Goal: Communication & Community: Answer question/provide support

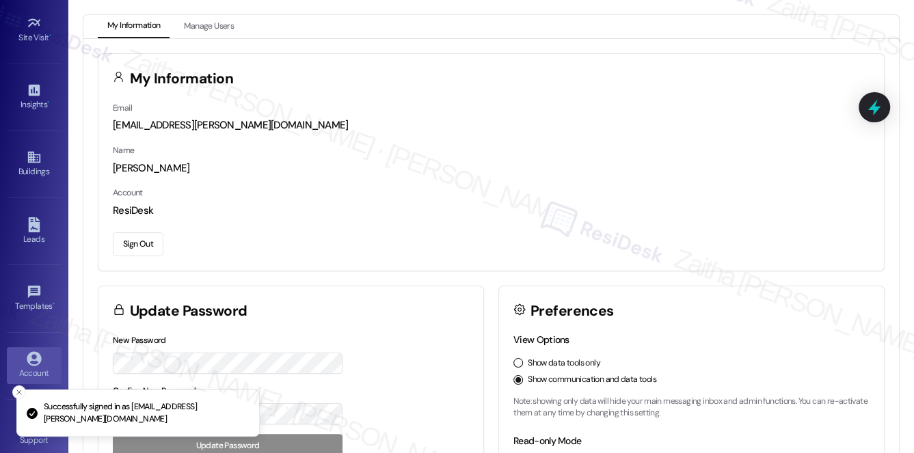
scroll to position [193, 0]
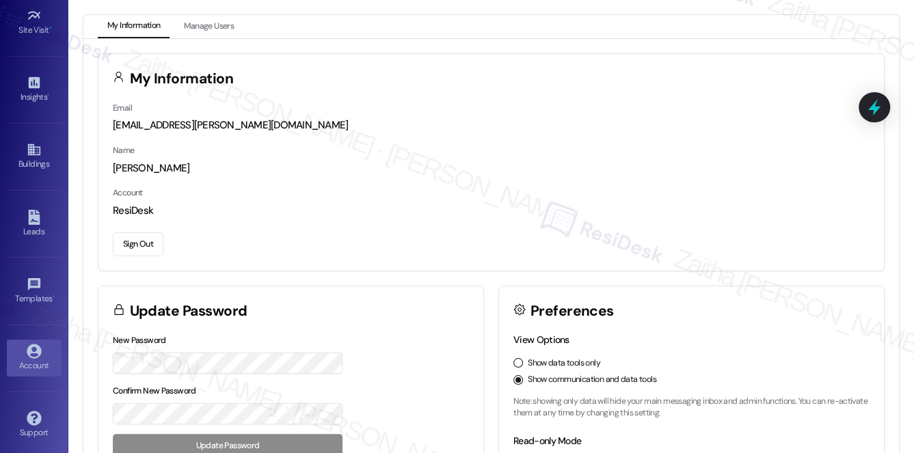
click at [45, 359] on div "Account" at bounding box center [34, 366] width 68 height 14
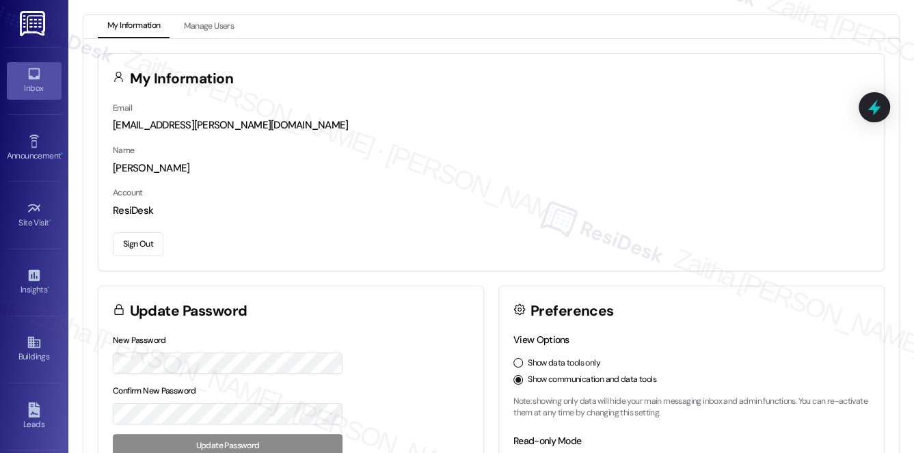
scroll to position [0, 0]
click at [30, 92] on div "Inbox" at bounding box center [34, 89] width 68 height 14
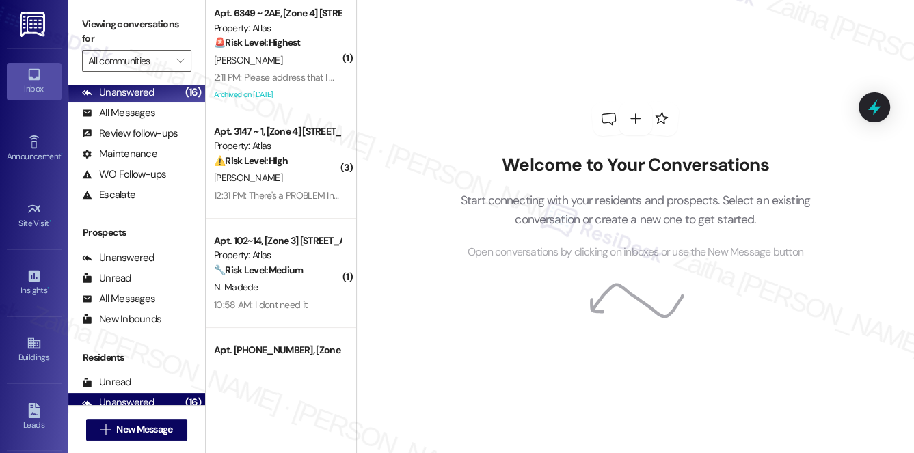
scroll to position [163, 0]
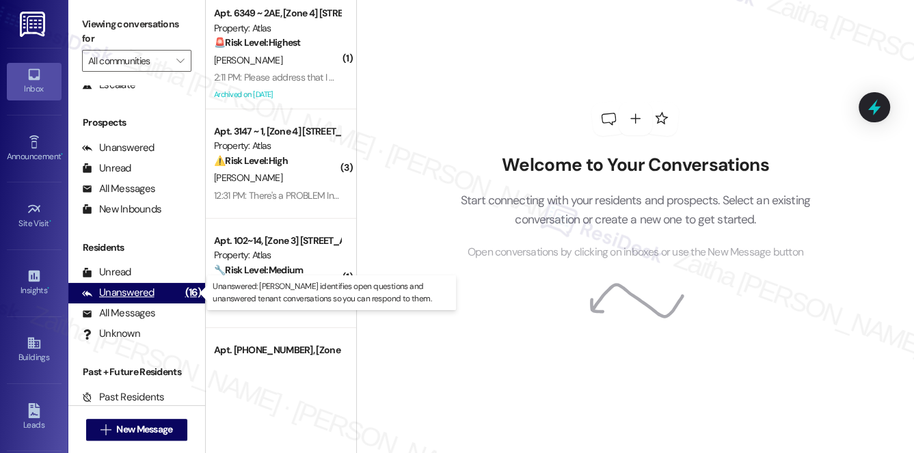
click at [135, 292] on div "Unanswered" at bounding box center [118, 293] width 72 height 14
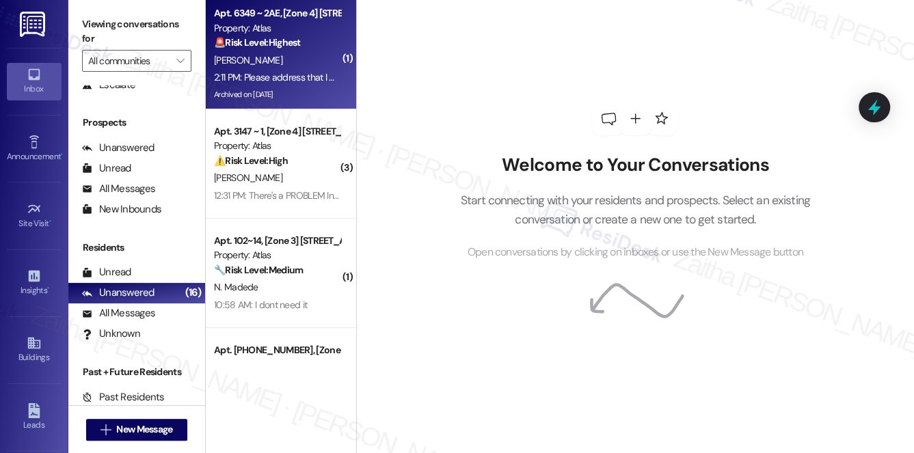
click at [307, 62] on div "S. Robinson" at bounding box center [277, 60] width 129 height 17
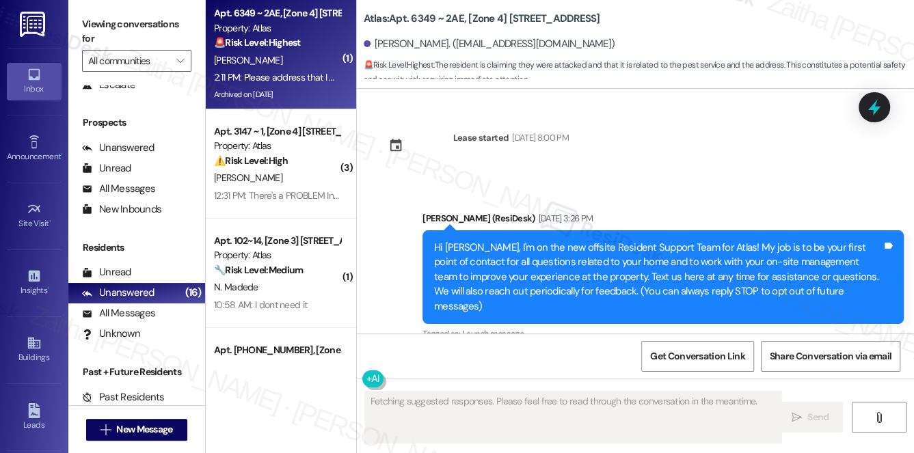
scroll to position [16479, 0]
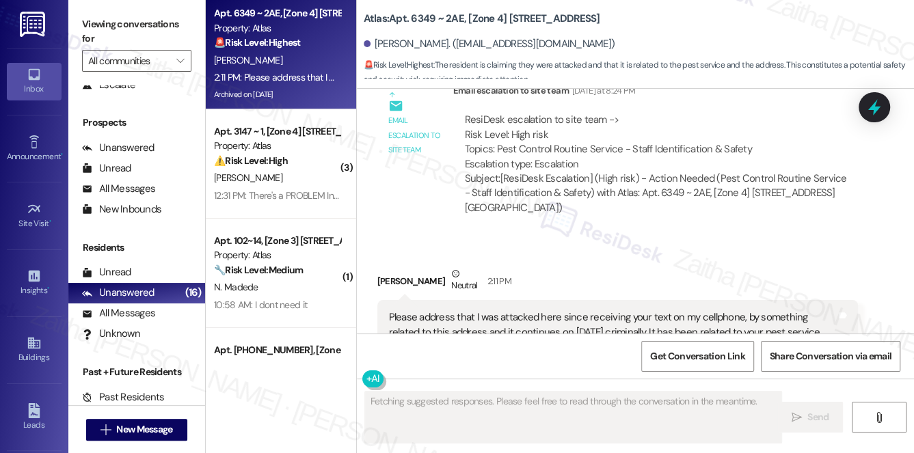
click at [639, 396] on button "Hide Suggestions" at bounding box center [644, 403] width 27 height 14
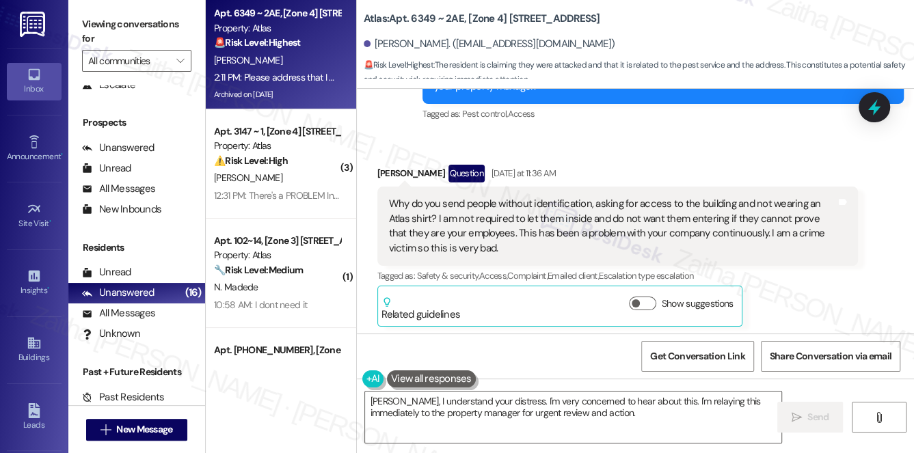
scroll to position [16111, 0]
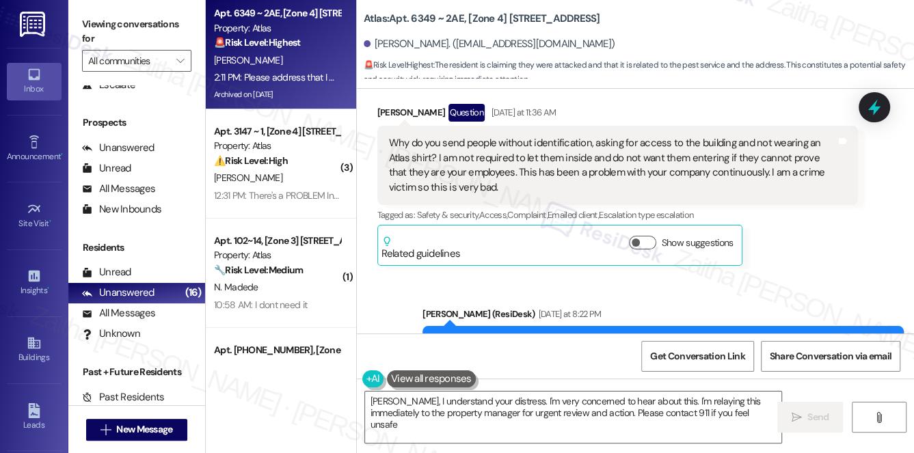
type textarea "Sheila, I understand your distress. I'm very concerned to hear about this. I'm …"
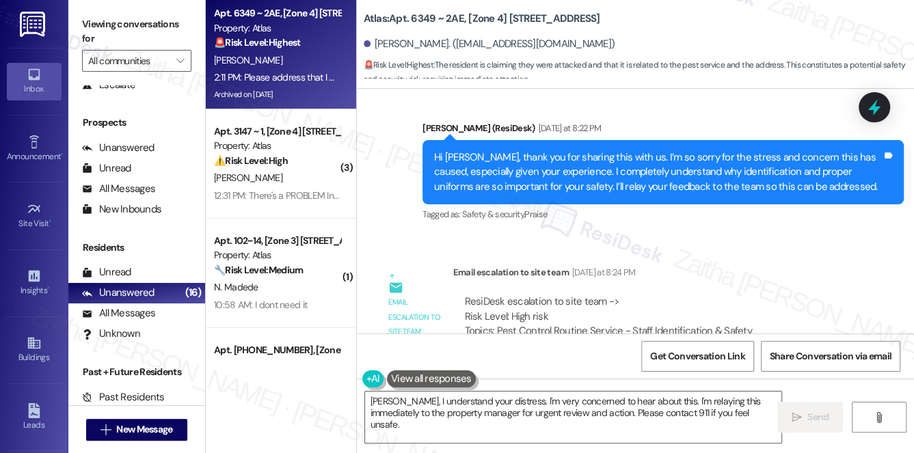
drag, startPoint x: 384, startPoint y: 215, endPoint x: 472, endPoint y: 244, distance: 92.7
copy div "Please address that I was attacked here since receiving your text on my cellpho…"
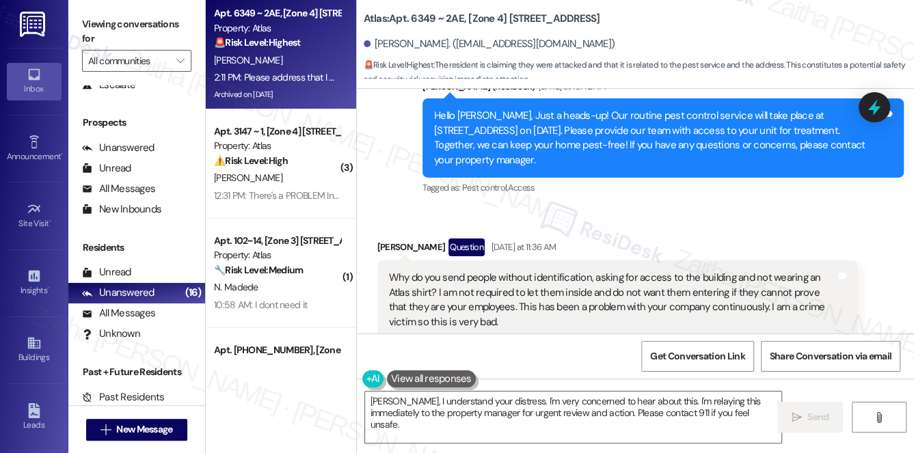
scroll to position [15924, 0]
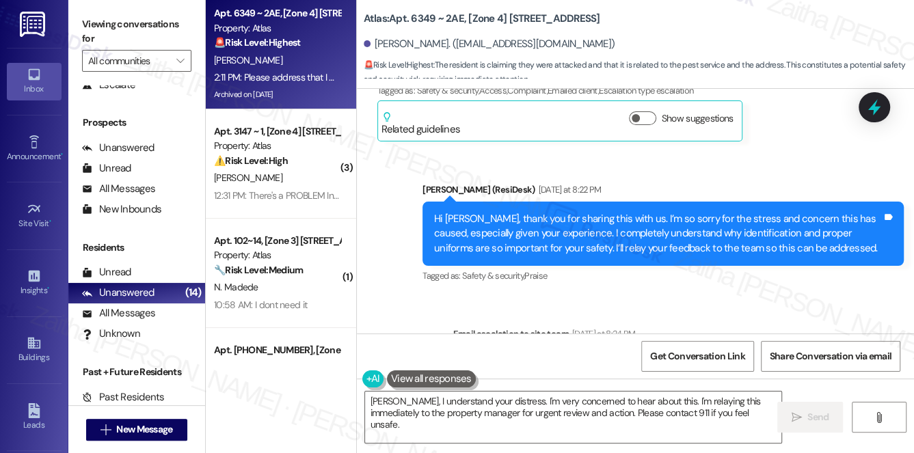
scroll to position [16297, 0]
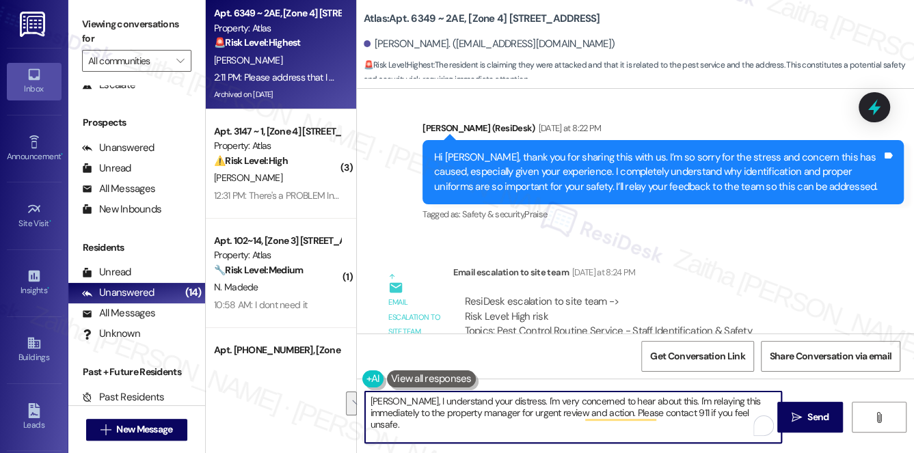
drag, startPoint x: 368, startPoint y: 402, endPoint x: 733, endPoint y: 430, distance: 366.6
click at [733, 430] on textarea "Sheila, I understand your distress. I'm very concerned to hear about this. I'm …" at bounding box center [573, 417] width 417 height 51
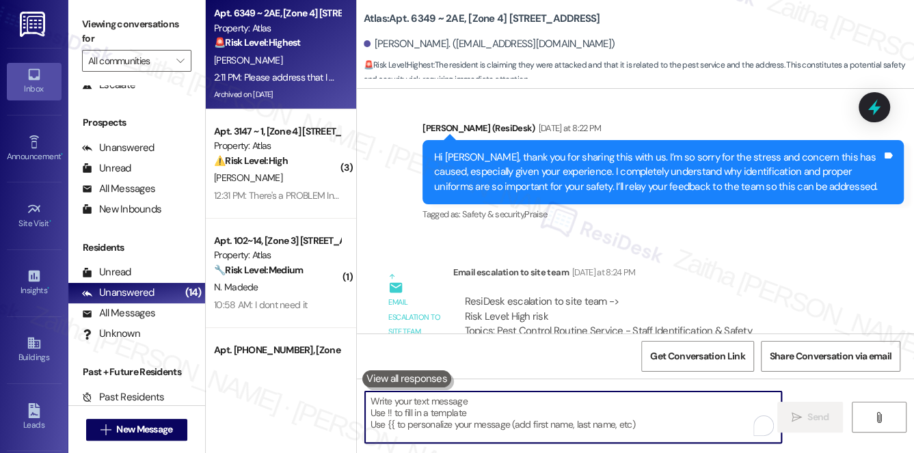
paste textarea "Hi {{first_name}}, thank you for letting me know. I understand the seriousness …"
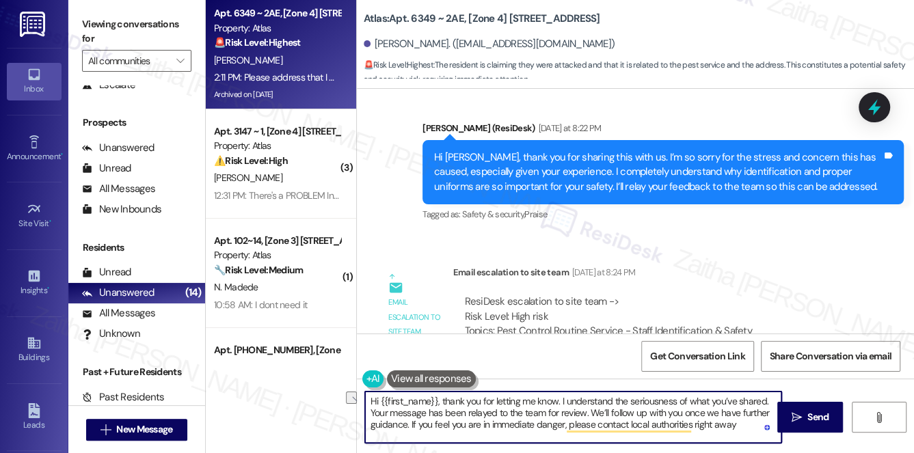
drag, startPoint x: 443, startPoint y: 400, endPoint x: 361, endPoint y: 403, distance: 82.1
click at [361, 403] on div "Hi {{first_name}}, thank you for letting me know. I understand the seriousness …" at bounding box center [566, 417] width 418 height 53
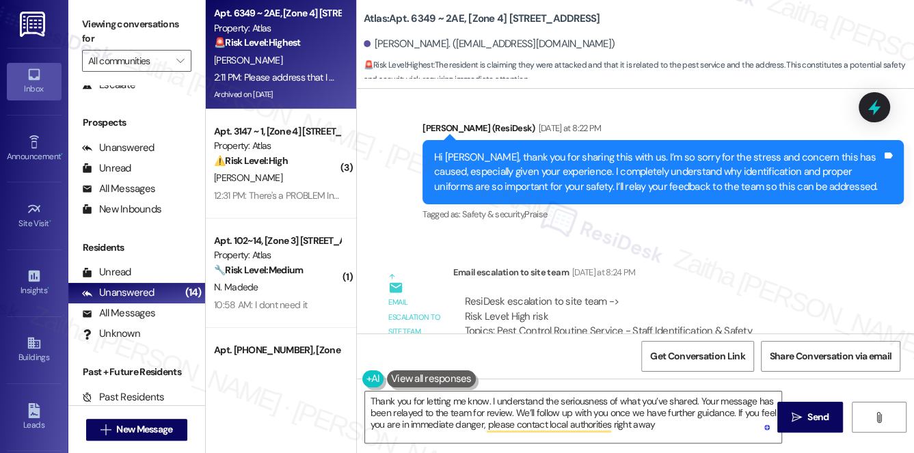
copy div "Sheila"
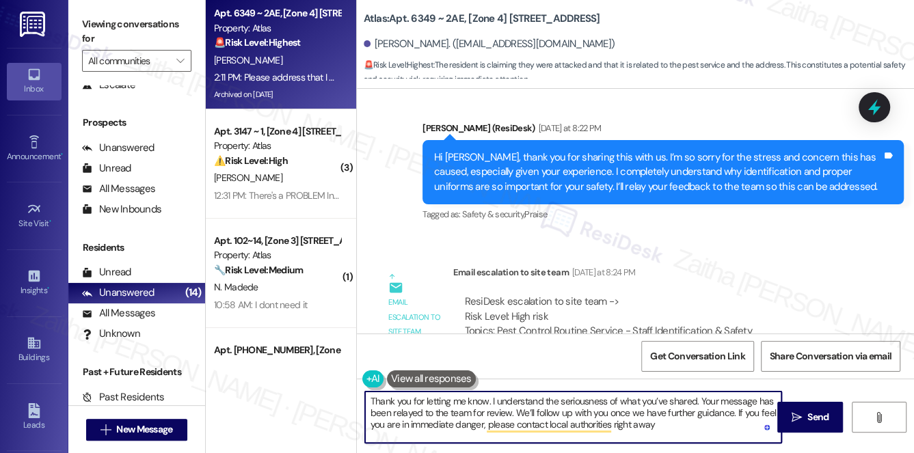
click at [487, 399] on textarea "Thank you for letting me know. I understand the seriousness of what you’ve shar…" at bounding box center [573, 417] width 417 height 51
paste textarea "Sheila"
click at [738, 424] on textarea "Thank you for letting me know, Sheila. I understand the seriousness of what you…" at bounding box center [573, 417] width 417 height 51
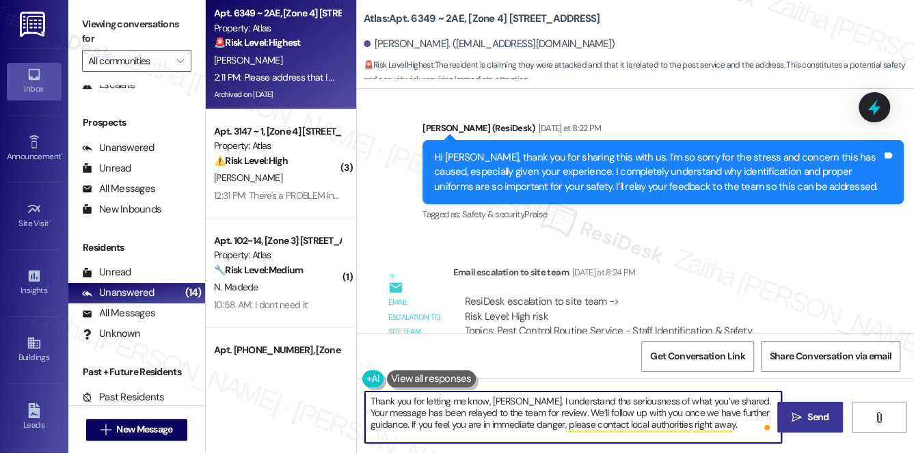
type textarea "Thank you for letting me know, Sheila. I understand the seriousness of what you…"
click at [827, 423] on span "Send" at bounding box center [817, 417] width 21 height 14
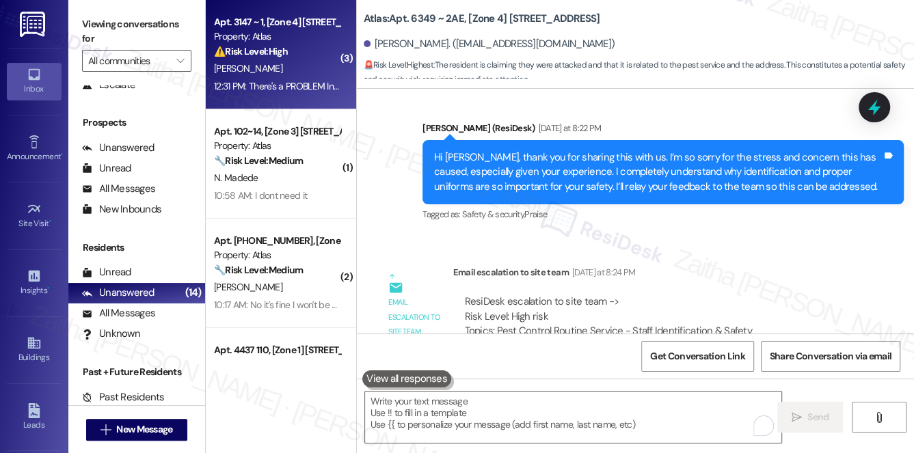
click at [316, 65] on div "[PERSON_NAME]" at bounding box center [277, 68] width 129 height 17
type textarea "Fetching suggested responses. Please feel free to read through the conversation…"
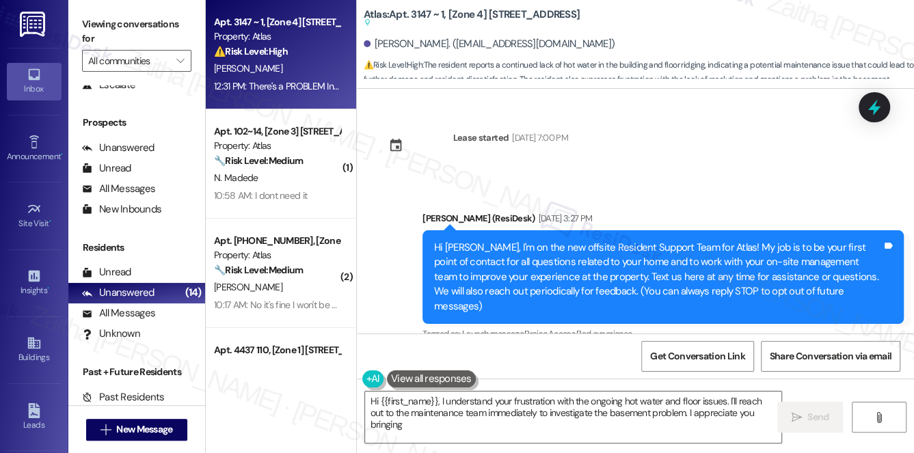
scroll to position [10114, 0]
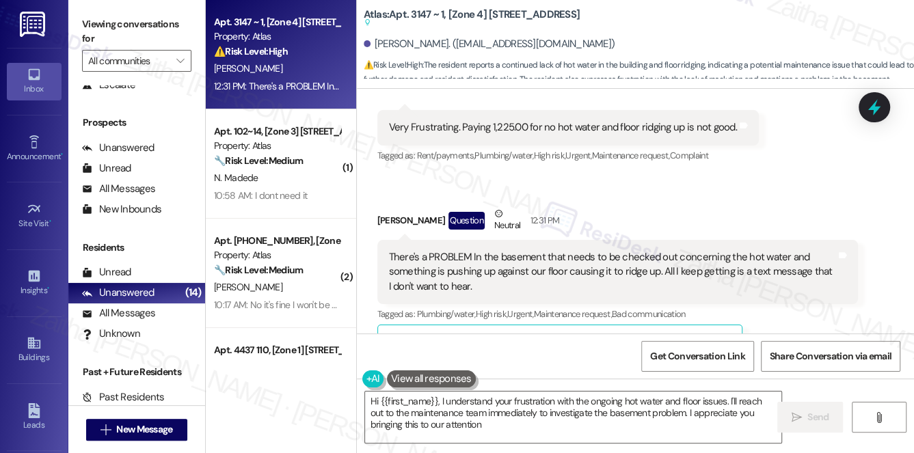
type textarea "Hi {{first_name}}, I understand your frustration with the ongoing hot water and…"
click at [636, 336] on button "Hide Suggestions" at bounding box center [644, 343] width 27 height 14
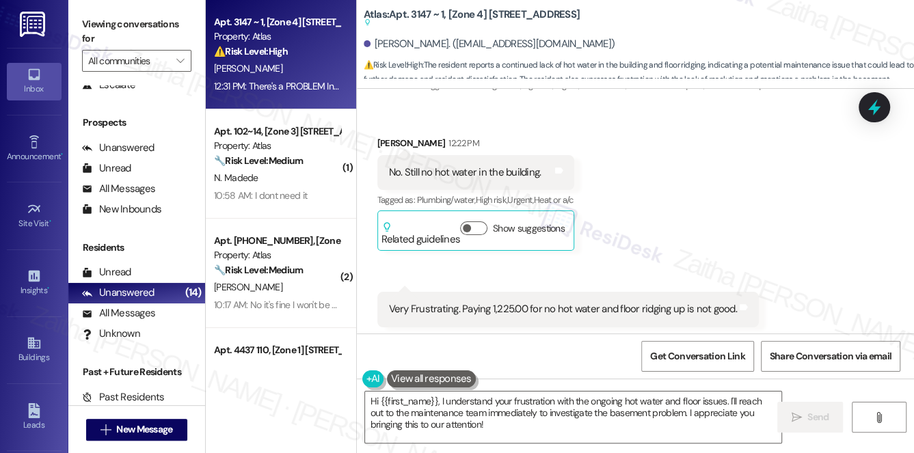
scroll to position [9934, 0]
drag, startPoint x: 374, startPoint y: 44, endPoint x: 466, endPoint y: 36, distance: 92.6
click at [466, 36] on div "Tiffany Dawson-Smith. (tiffany_dawson123@yahoo.com)" at bounding box center [639, 44] width 550 height 27
copy div "Tiffany Dawson-Smith"
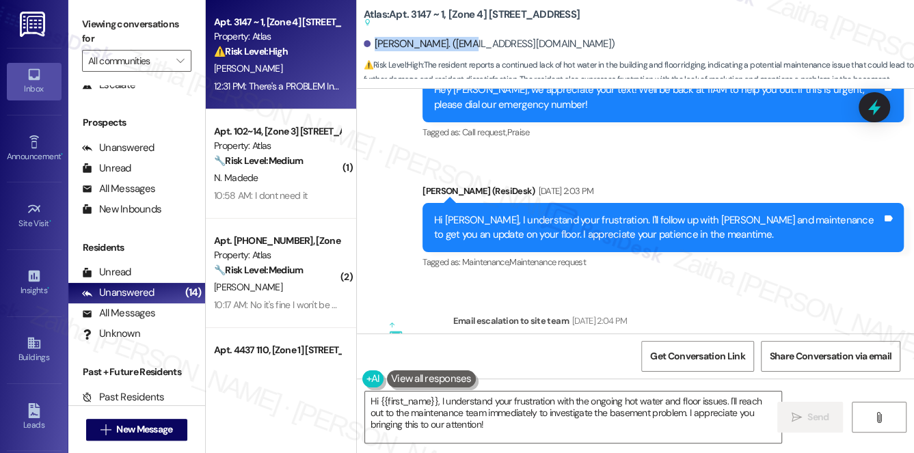
scroll to position [8132, 0]
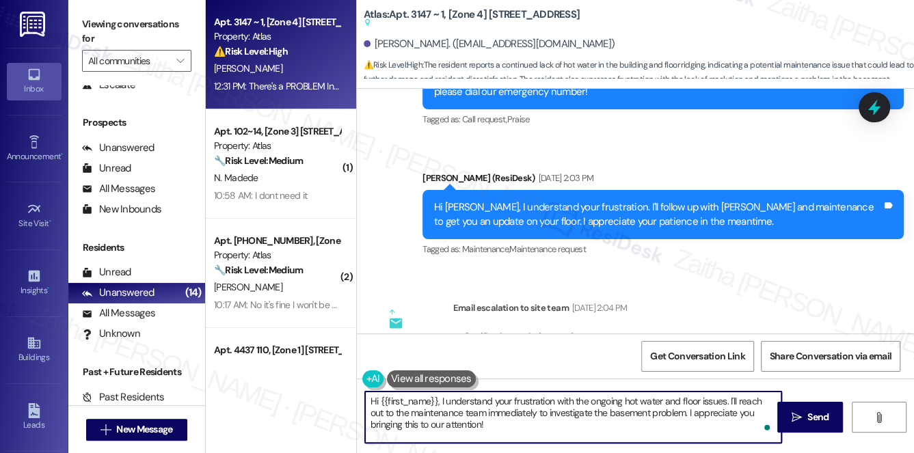
click at [474, 410] on textarea "Hi {{first_name}}, I understand your frustration with the ongoing hot water and…" at bounding box center [573, 417] width 417 height 51
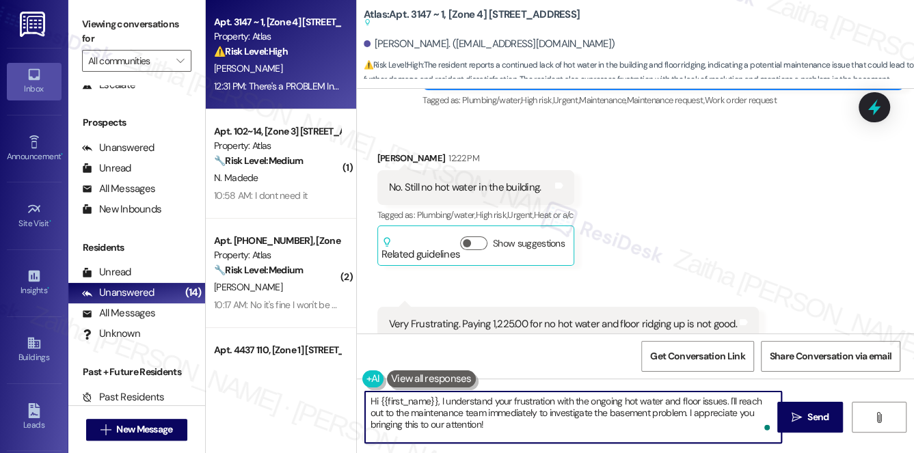
scroll to position [9934, 0]
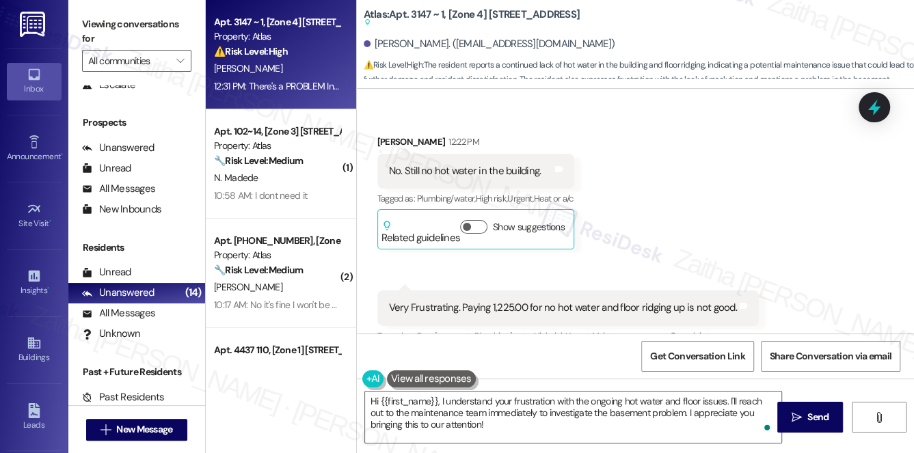
drag, startPoint x: 387, startPoint y: 212, endPoint x: 474, endPoint y: 241, distance: 92.1
click at [474, 430] on div "There's a PROBLEM In the basement that needs to be checked out concerning the h…" at bounding box center [612, 452] width 450 height 44
copy div "There's a PROBLEM In the basement that needs to be checked out concerning the h…"
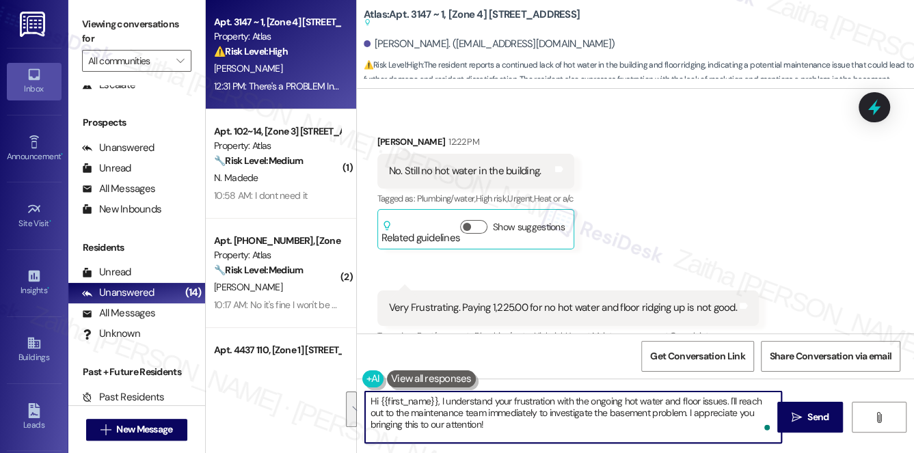
drag, startPoint x: 370, startPoint y: 400, endPoint x: 487, endPoint y: 430, distance: 120.8
click at [487, 435] on textarea "Hi {{first_name}}, I understand your frustration with the ongoing hot water and…" at bounding box center [573, 417] width 417 height 51
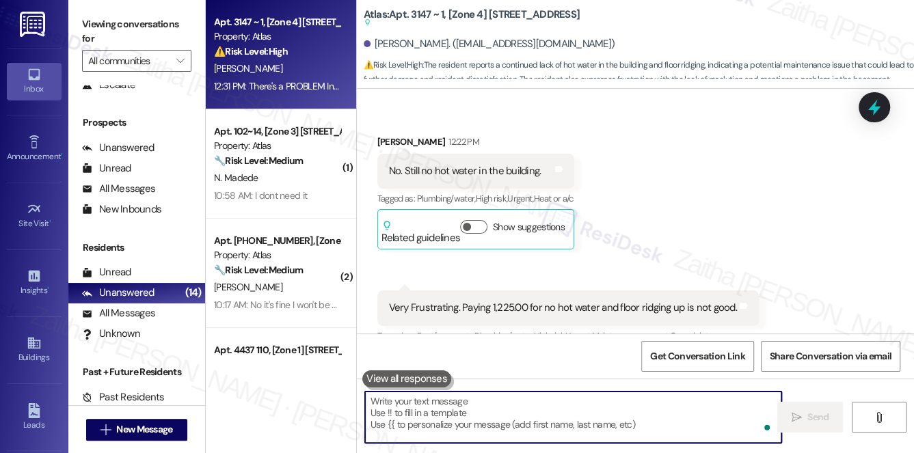
paste textarea "I understand your concern about the basement issue with the hot water and the f…"
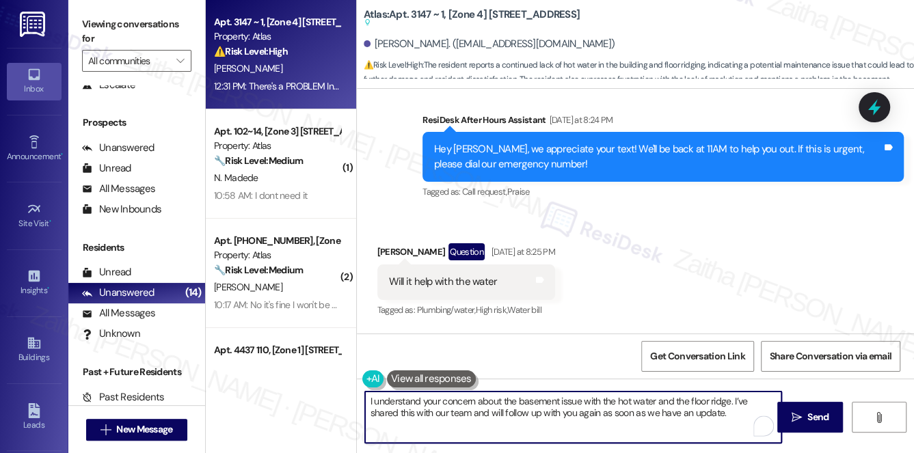
scroll to position [9561, 0]
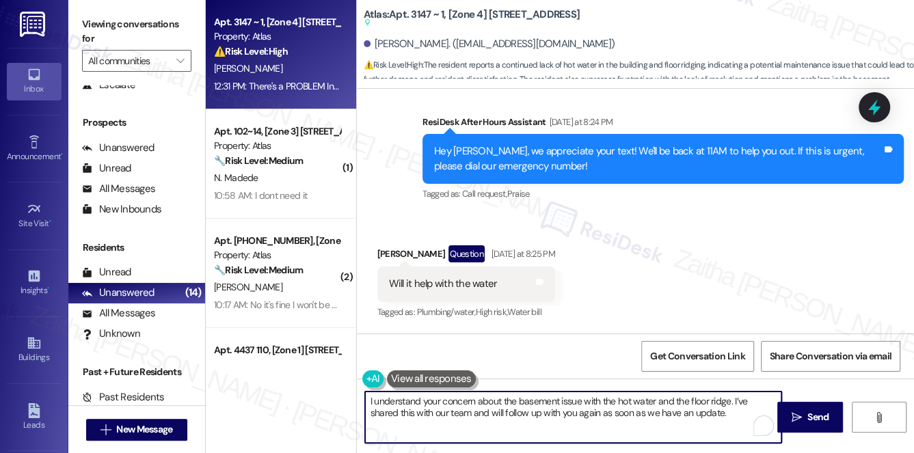
click at [509, 415] on textarea "I understand your concern about the basement issue with the hot water and the f…" at bounding box center [573, 417] width 417 height 51
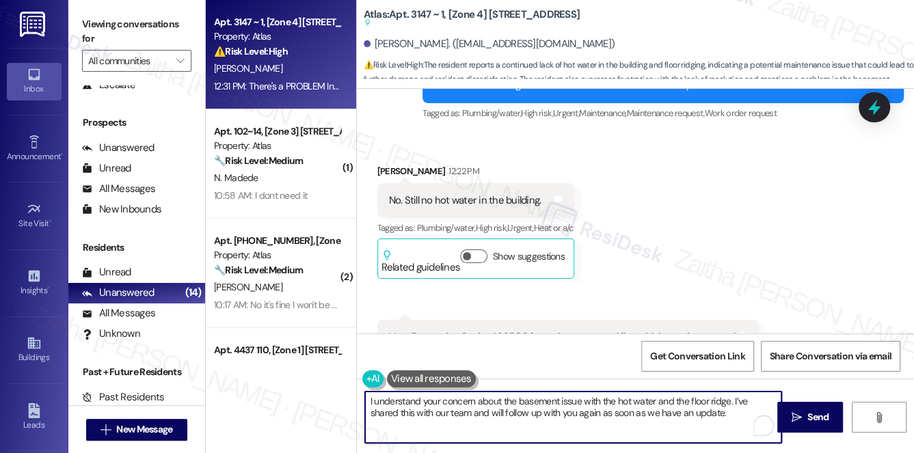
scroll to position [9934, 0]
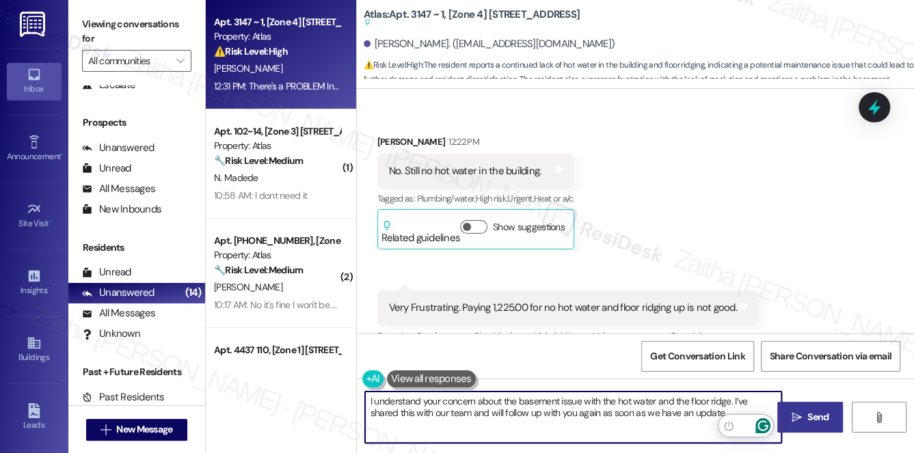
type textarea "I understand your concern about the basement issue with the hot water and the f…"
click at [814, 415] on span "Send" at bounding box center [817, 417] width 21 height 14
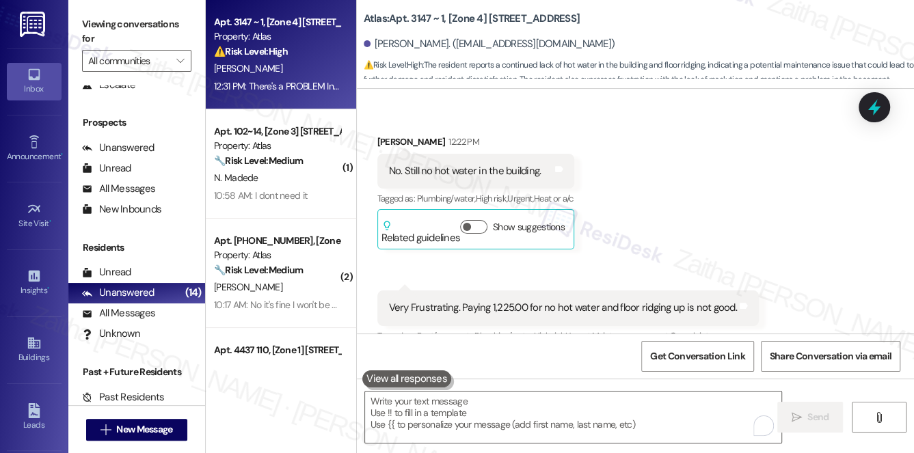
scroll to position [9933, 0]
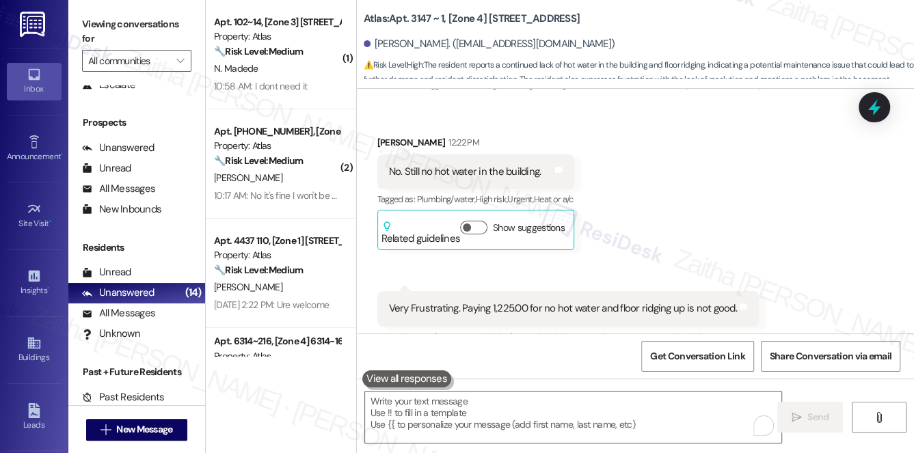
drag, startPoint x: 384, startPoint y: 209, endPoint x: 490, endPoint y: 243, distance: 111.1
click at [490, 421] on div "There's a PROBLEM In the basement that needs to be checked out concerning the h…" at bounding box center [617, 453] width 481 height 64
copy div "There's a PROBLEM In the basement that needs to be checked out concerning the h…"
drag, startPoint x: 373, startPoint y: 42, endPoint x: 466, endPoint y: 39, distance: 93.0
click at [466, 39] on div "Tiffany Dawson-Smith. (tiffany_dawson123@yahoo.com)" at bounding box center [489, 44] width 251 height 14
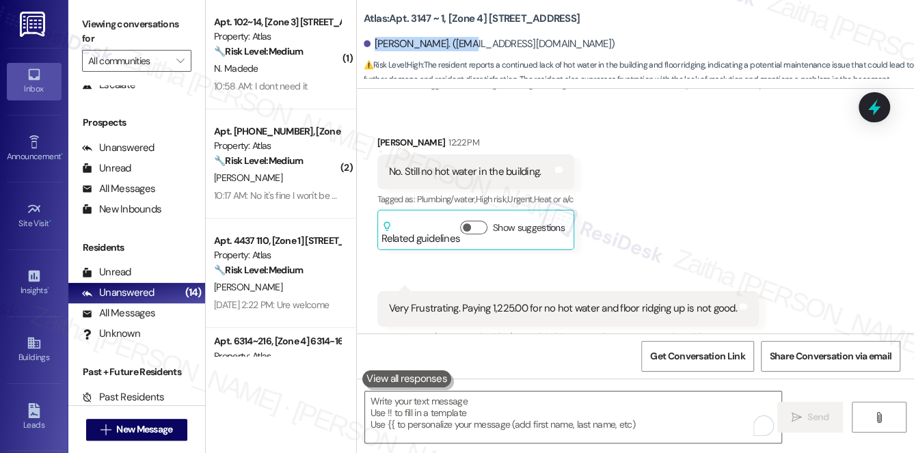
copy div "Tiffany Dawson-Smith"
drag, startPoint x: 387, startPoint y: 214, endPoint x: 485, endPoint y: 247, distance: 103.1
click at [485, 431] on div "There's a PROBLEM In the basement that needs to be checked out concerning the h…" at bounding box center [613, 453] width 448 height 44
copy div "There's a PROBLEM In the basement that needs to be checked out concerning the h…"
click at [640, 387] on div "Tiffany Dawson-Smith Question Neutral 12:31 PM" at bounding box center [617, 403] width 481 height 33
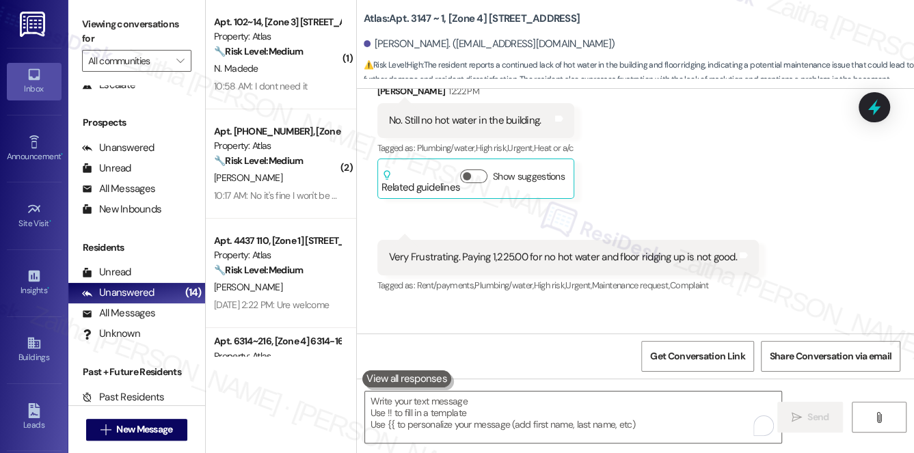
scroll to position [10043, 0]
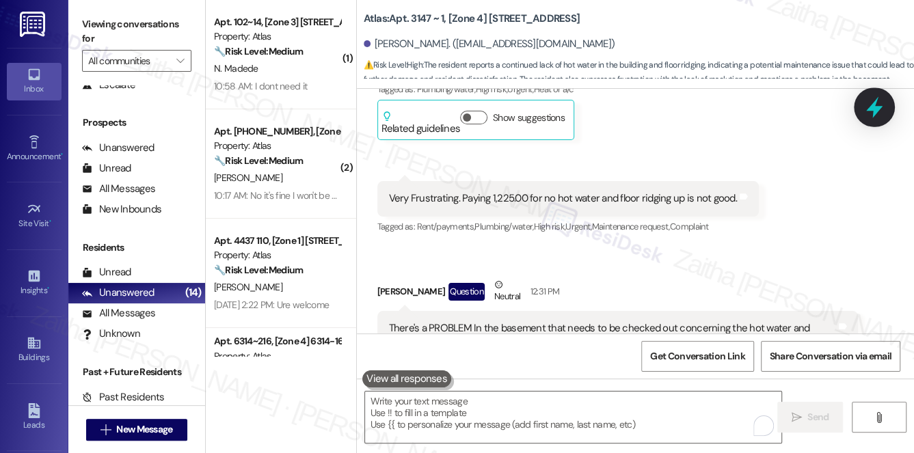
click at [873, 114] on icon at bounding box center [874, 107] width 16 height 21
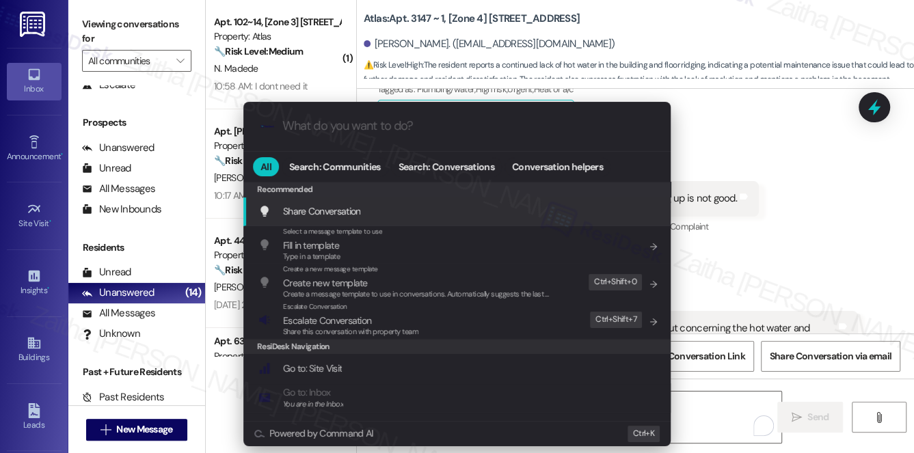
drag, startPoint x: 739, startPoint y: 204, endPoint x: 776, endPoint y: 215, distance: 38.5
click at [739, 204] on div ".cls-1{fill:#0a055f;}.cls-2{fill:#0cc4c4;} resideskLogoBlueOrange All Search: C…" at bounding box center [457, 226] width 914 height 453
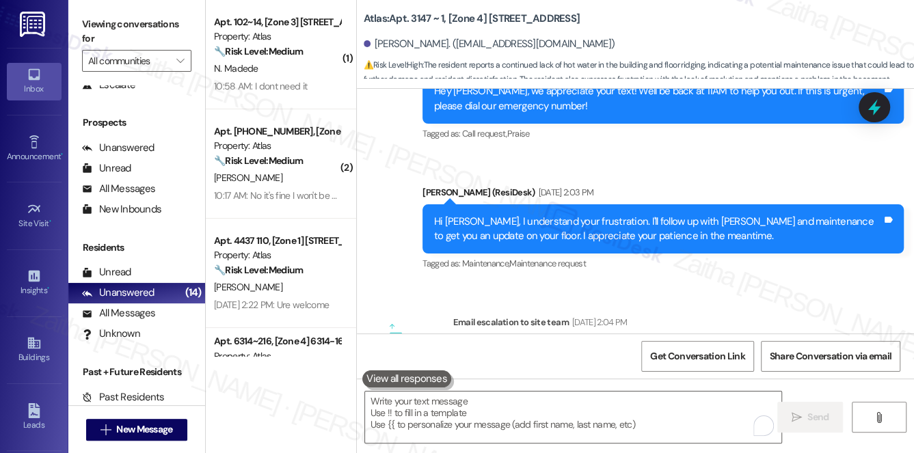
scroll to position [8055, 0]
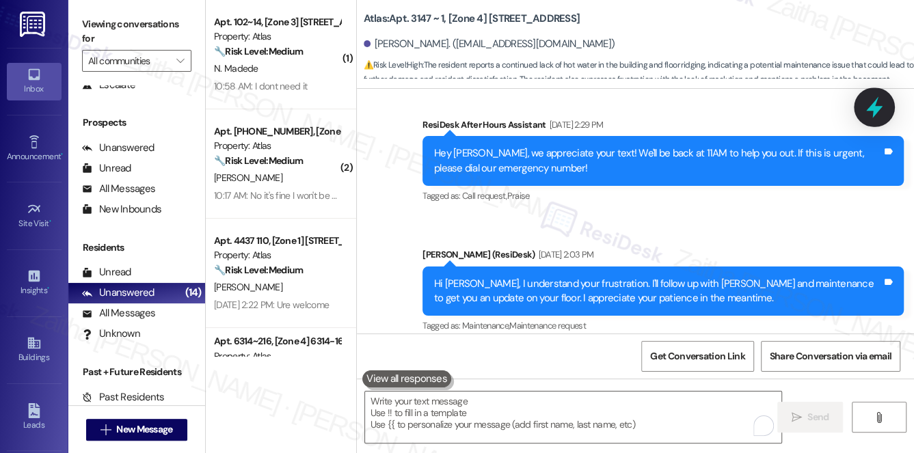
click at [873, 103] on icon at bounding box center [874, 107] width 16 height 21
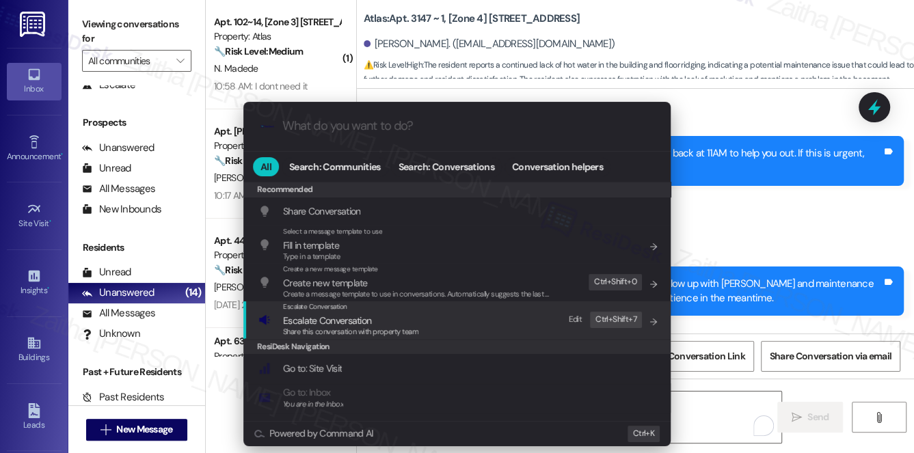
click at [328, 318] on span "Escalate Conversation" at bounding box center [327, 320] width 88 height 12
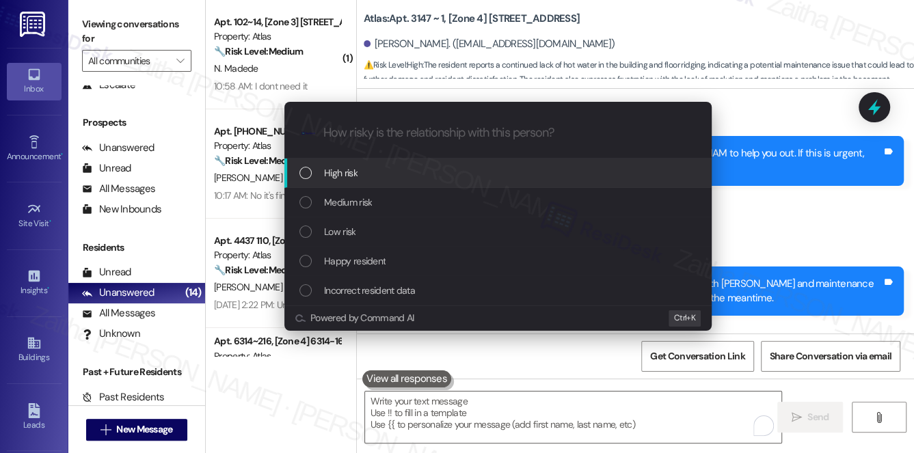
click at [339, 172] on span "High risk" at bounding box center [340, 172] width 33 height 15
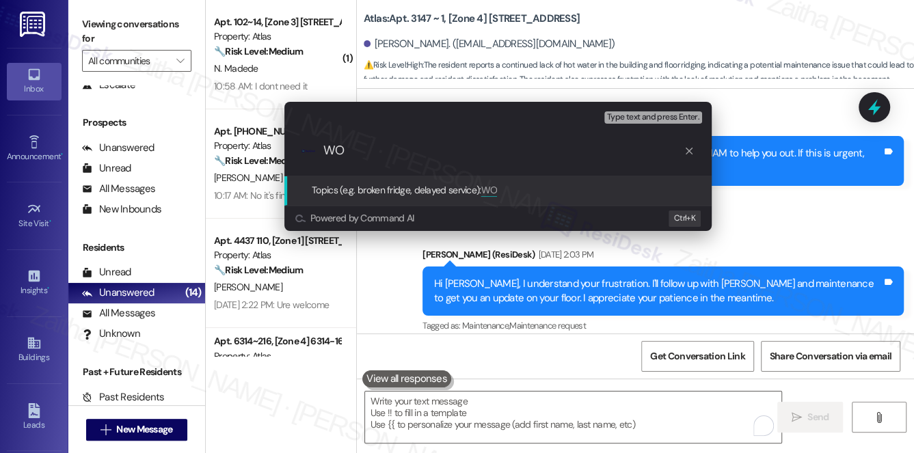
paste input "#167403"
click at [392, 148] on input "WO #167403 Filed by ResiDesk" at bounding box center [503, 150] width 360 height 14
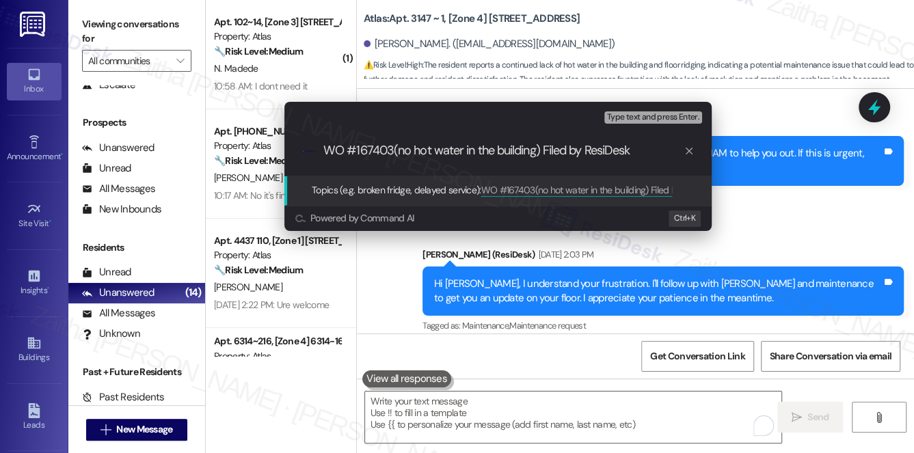
click at [636, 146] on input "WO #167403(no hot water in the building) Filed by ResiDesk" at bounding box center [503, 150] width 360 height 14
type input "WO #167403(no hot water in the building) Filed by ResiDesk & Floor Repair status"
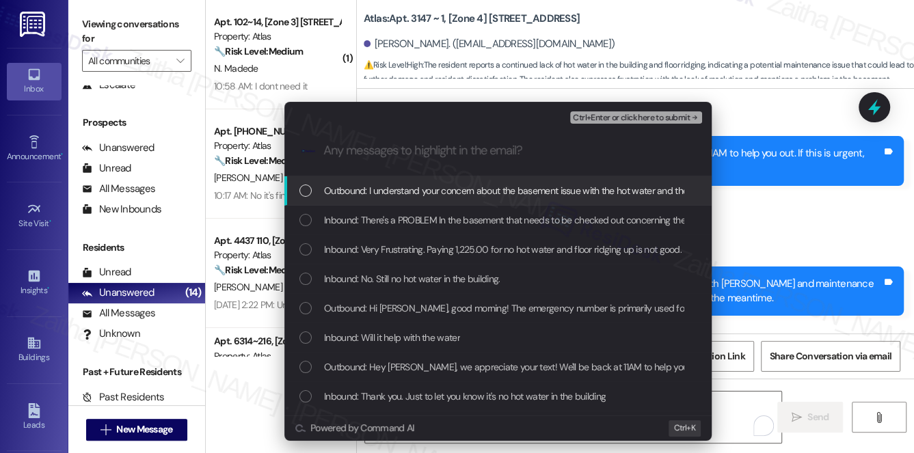
scroll to position [0, 0]
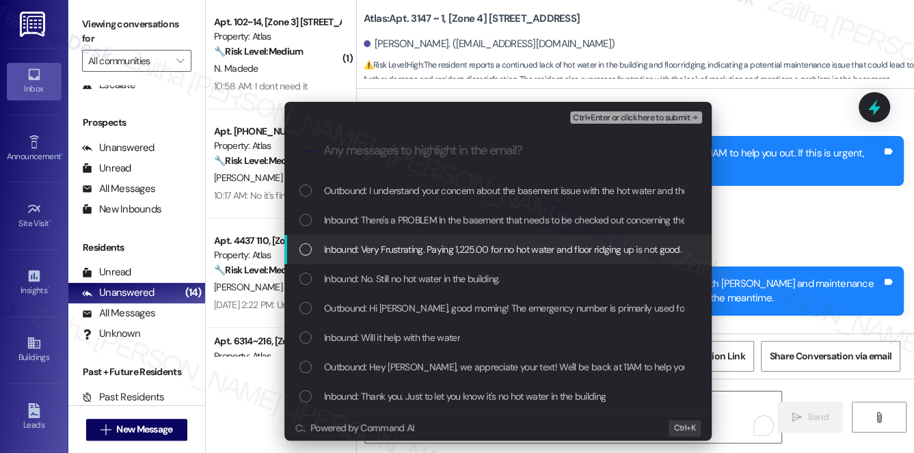
click at [490, 248] on span "Inbound: Very Frustrating. Paying 1,225.00 for no hot water and floor ridging u…" at bounding box center [502, 249] width 357 height 15
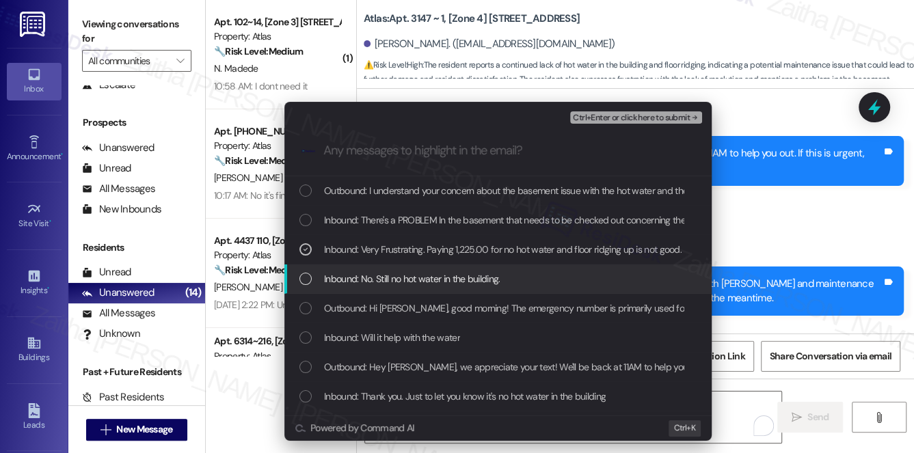
click at [489, 271] on span "Inbound: No. Still no hot water in the building." at bounding box center [412, 278] width 176 height 15
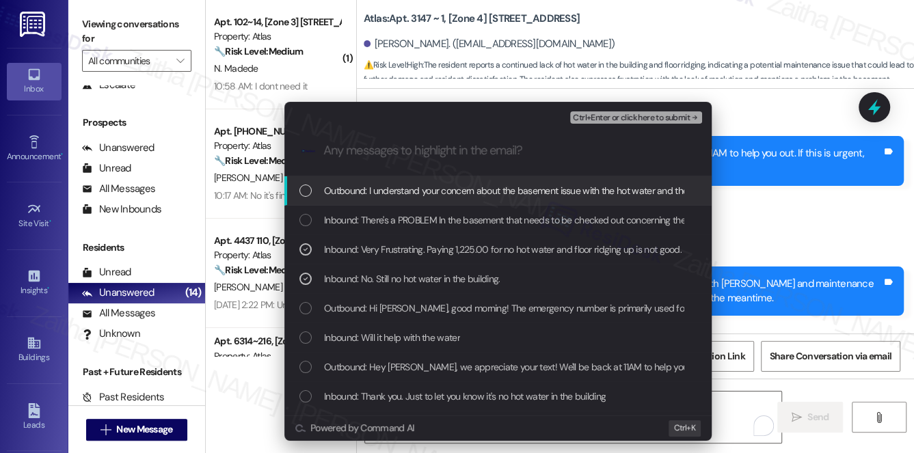
click at [627, 117] on span "Ctrl+Enter or click here to submit" at bounding box center [631, 118] width 117 height 10
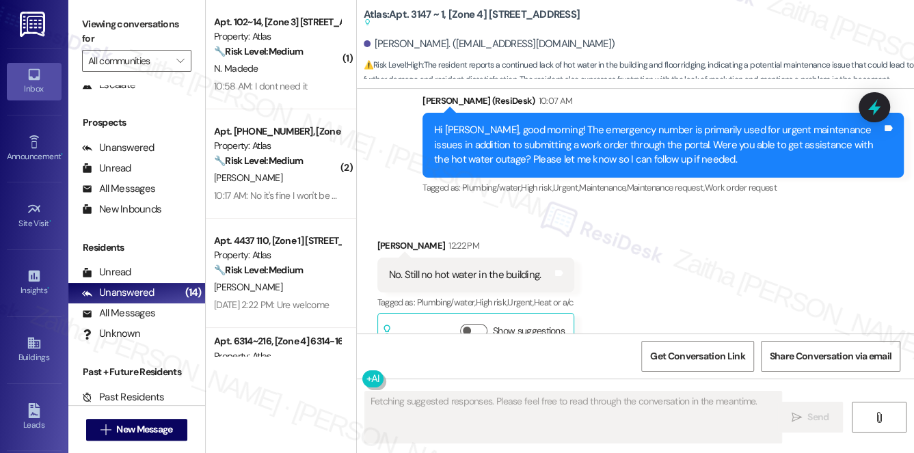
scroll to position [10114, 0]
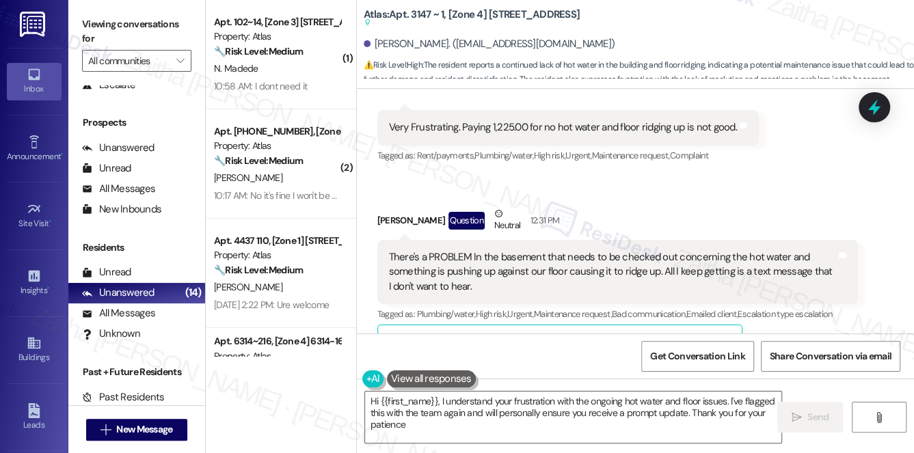
type textarea "Hi {{first_name}}, I understand your frustration with the ongoing hot water and…"
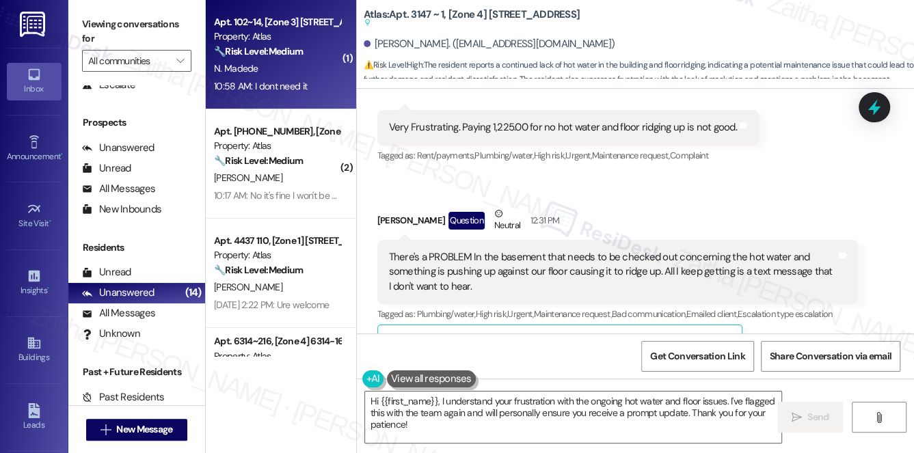
click at [293, 64] on div "N. Madede" at bounding box center [277, 68] width 129 height 17
type textarea "Fetching suggested responses. Please feel free to read through the conversation…"
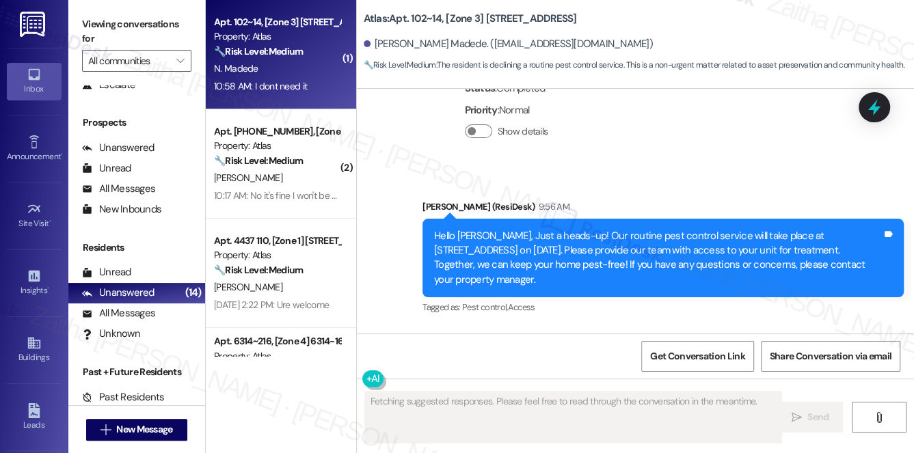
scroll to position [1165, 0]
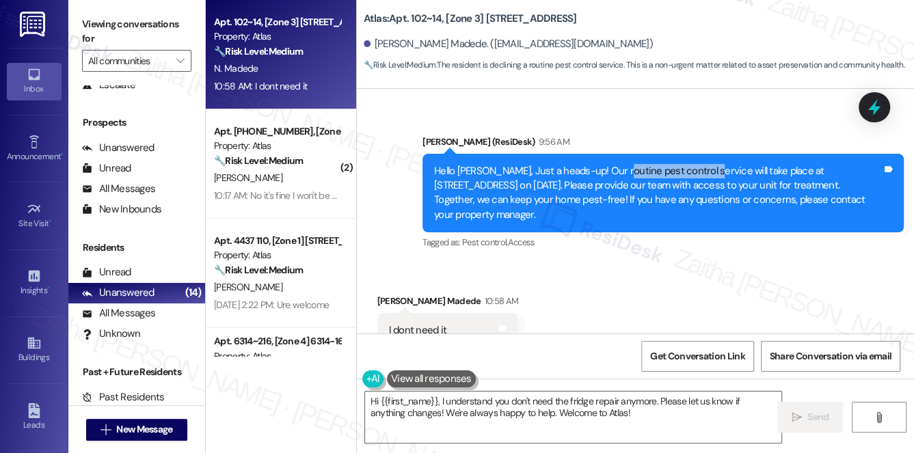
drag, startPoint x: 612, startPoint y: 139, endPoint x: 698, endPoint y: 141, distance: 86.8
click at [698, 164] on div "Hello Nakiya, Just a heads-up! Our routine pest control service will take place…" at bounding box center [658, 193] width 448 height 59
copy div "pest control service"
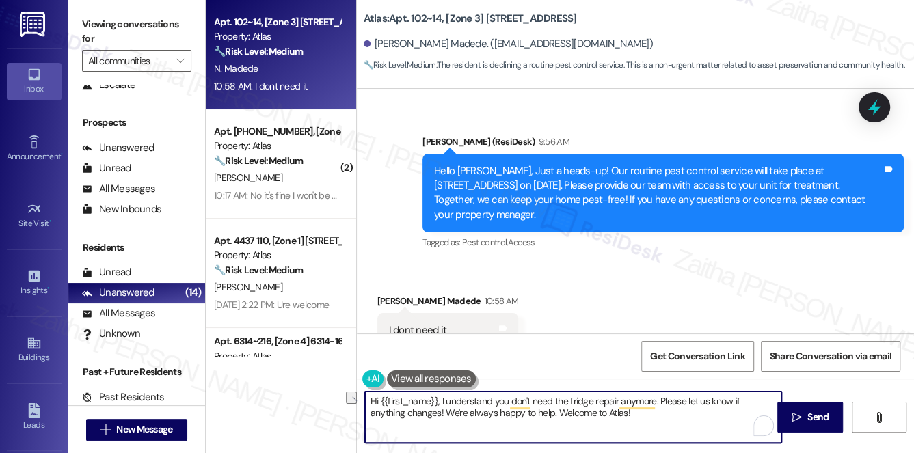
drag, startPoint x: 565, startPoint y: 398, endPoint x: 612, endPoint y: 403, distance: 47.5
click at [612, 403] on textarea "Hi {{first_name}}, I understand you don't need the fridge repair anymore. Pleas…" at bounding box center [573, 417] width 417 height 51
paste textarea "pest control service"
drag, startPoint x: 450, startPoint y: 412, endPoint x: 692, endPoint y: 414, distance: 241.9
click at [692, 414] on textarea "Hi {{first_name}}, I understand you don't need the pest control service anymore…" at bounding box center [573, 417] width 417 height 51
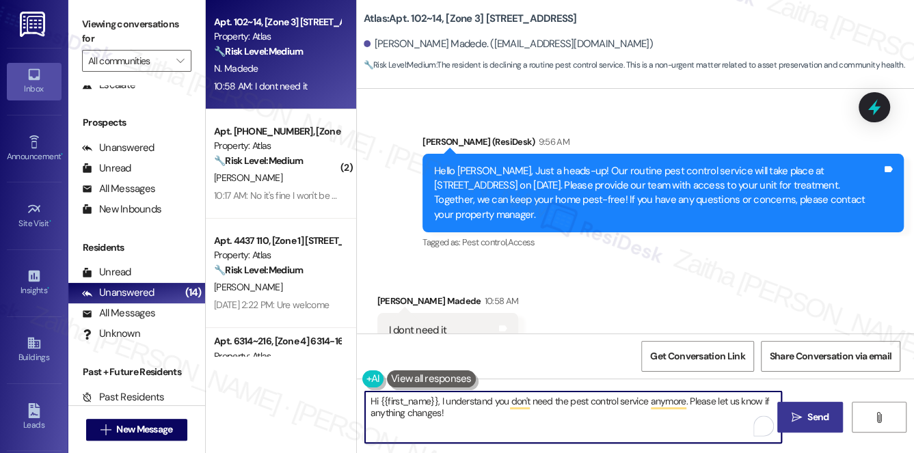
type textarea "Hi {{first_name}}, I understand you don't need the pest control service anymore…"
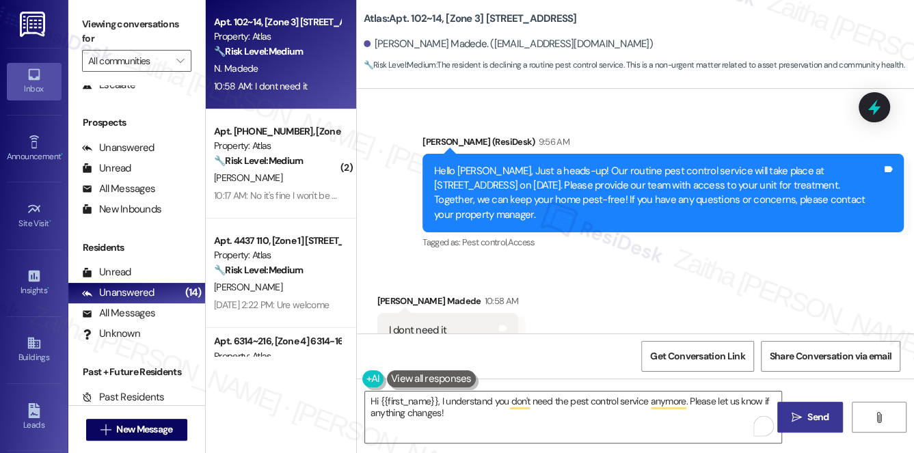
click at [821, 420] on span "Send" at bounding box center [817, 417] width 21 height 14
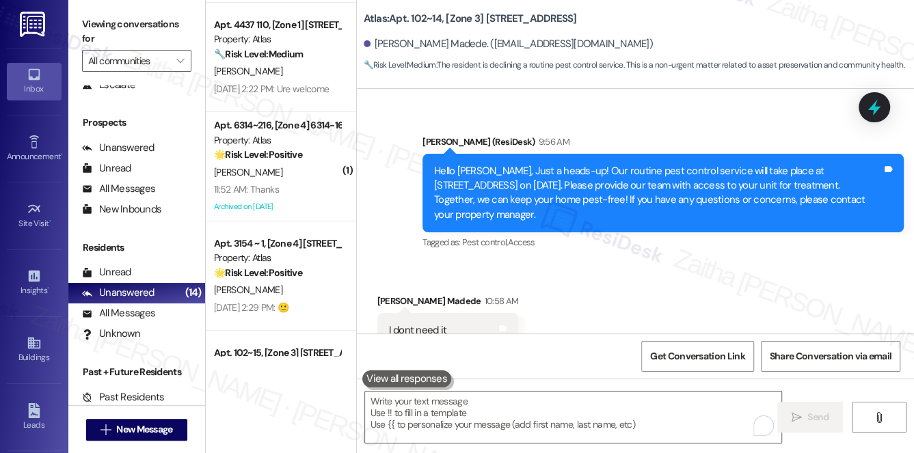
scroll to position [0, 0]
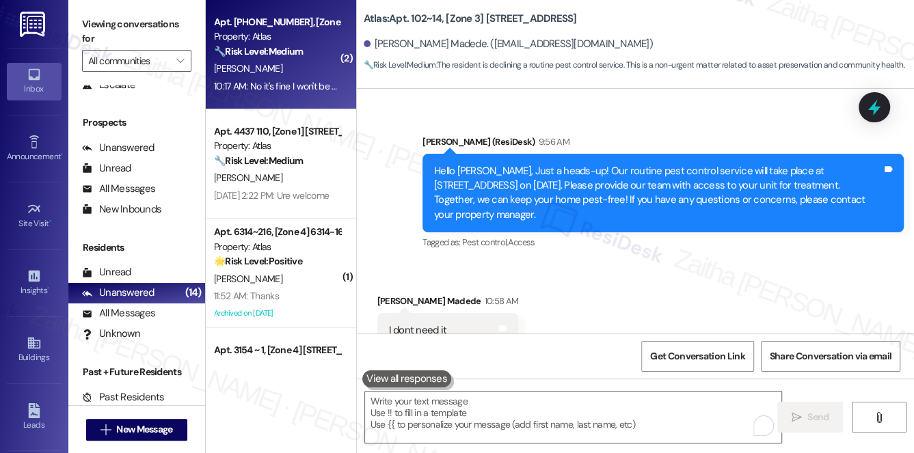
click at [312, 60] on div "[PERSON_NAME]" at bounding box center [277, 68] width 129 height 17
type textarea "Fetching suggested responses. Please feel free to read through the conversation…"
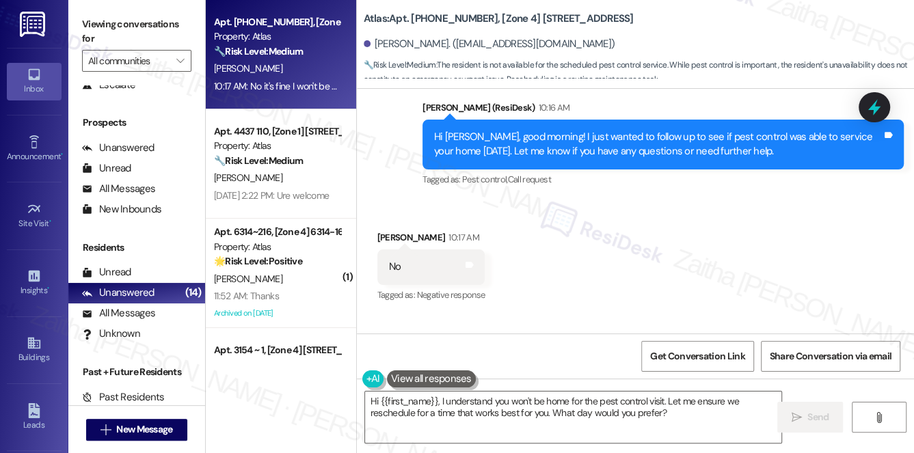
scroll to position [11241, 0]
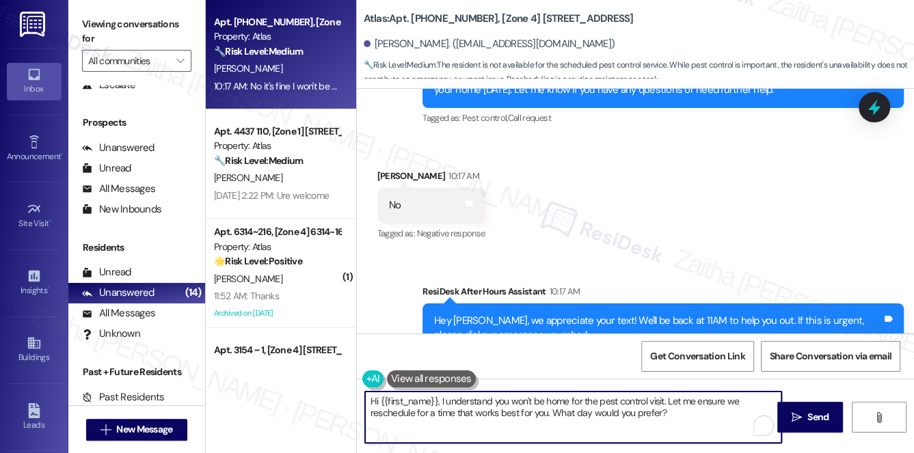
drag, startPoint x: 437, startPoint y: 402, endPoint x: 357, endPoint y: 388, distance: 81.9
click at [348, 398] on div "Apt. 6241 ~ 307, [Zone 4] 6237 S Kedzie Ave Property: Atlas 🔧 Risk Level: Mediu…" at bounding box center [560, 226] width 708 height 453
drag, startPoint x: 628, startPoint y: 401, endPoint x: 644, endPoint y: 424, distance: 28.4
click at [644, 424] on textarea "I understand you won't be home for the pest control visit. Let me ensure we res…" at bounding box center [573, 417] width 417 height 51
drag, startPoint x: 725, startPoint y: 396, endPoint x: 734, endPoint y: 420, distance: 25.5
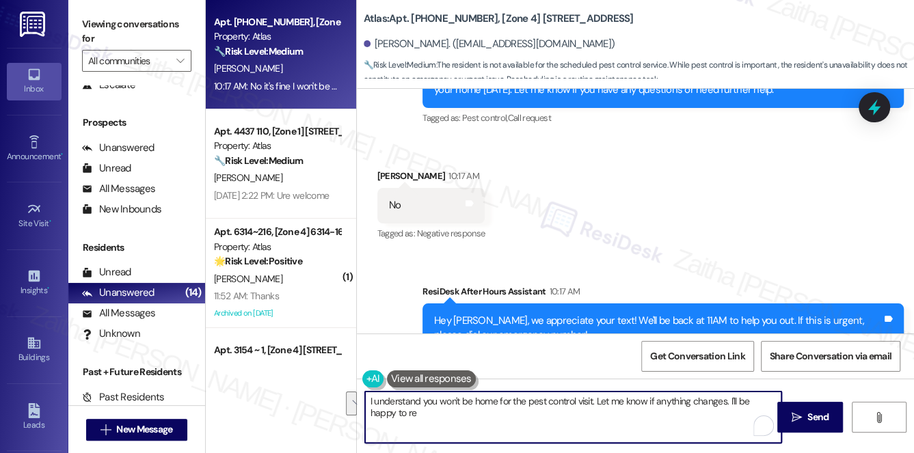
click at [734, 420] on textarea "I understand you won't be home for the pest control visit. Let me know if anyth…" at bounding box center [573, 417] width 417 height 51
type textarea "I understand you won't be home for the pest control visit. Let me know if anyth…"
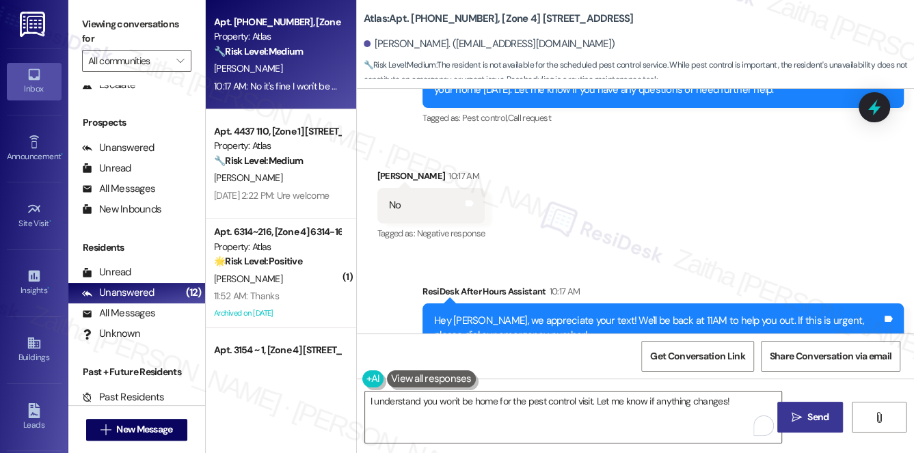
click at [802, 420] on span " Send" at bounding box center [810, 417] width 43 height 14
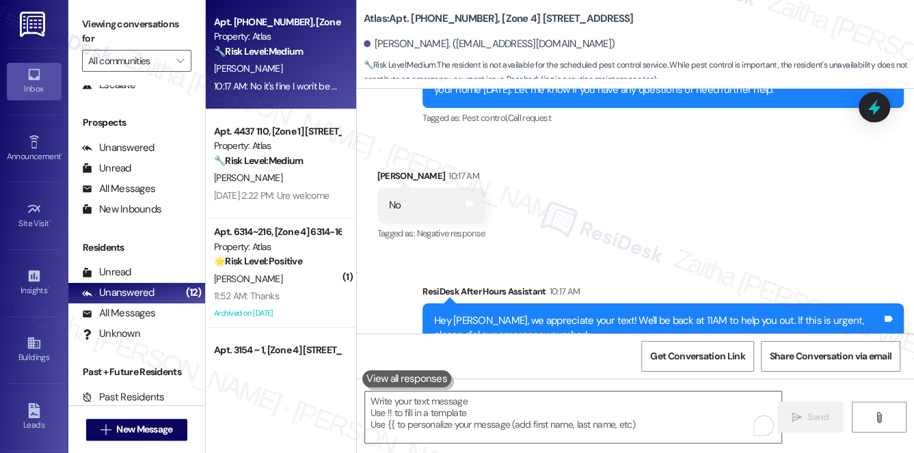
scroll to position [11240, 0]
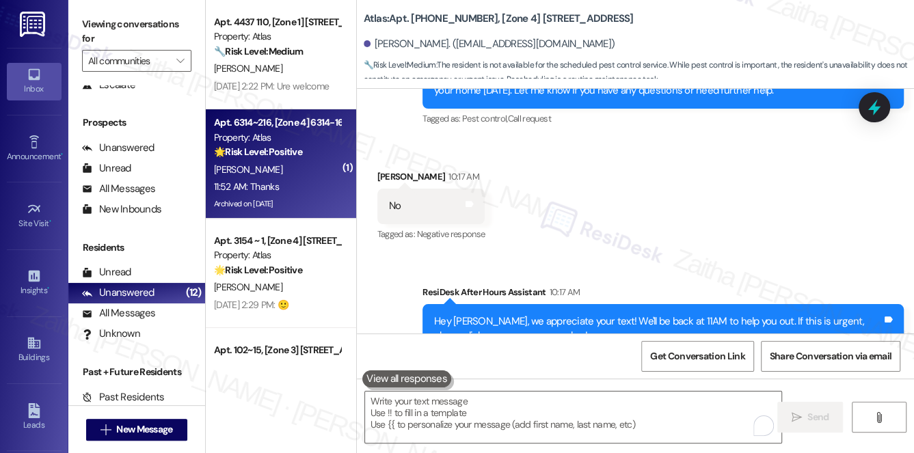
click at [284, 168] on div "[PERSON_NAME]" at bounding box center [277, 169] width 129 height 17
type textarea "Fetching suggested responses. Please feel free to read through the conversation…"
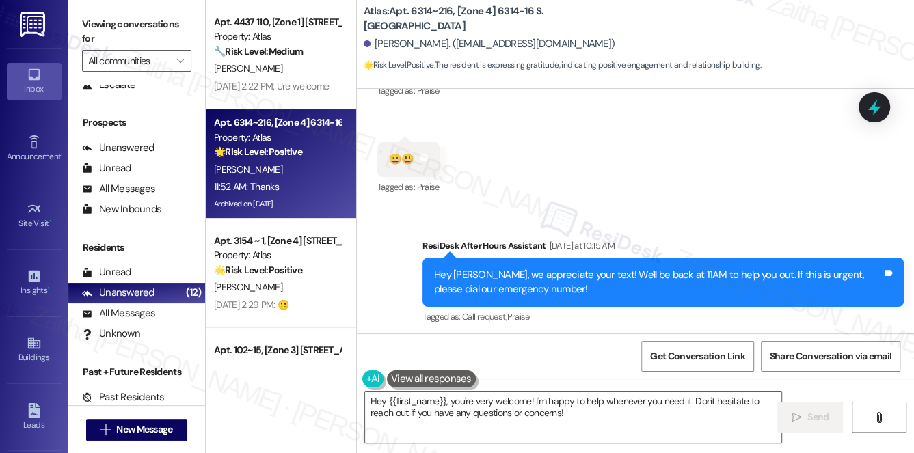
scroll to position [45090, 0]
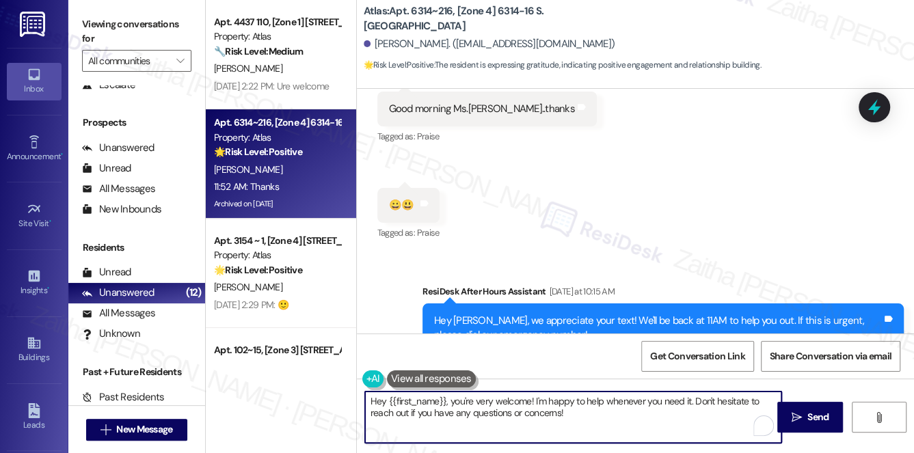
drag, startPoint x: 387, startPoint y: 405, endPoint x: 616, endPoint y: 430, distance: 230.4
click at [616, 430] on textarea "Hey {{first_name}}, you're very welcome! I'm happy to help whenever you need it…" at bounding box center [573, 417] width 417 height 51
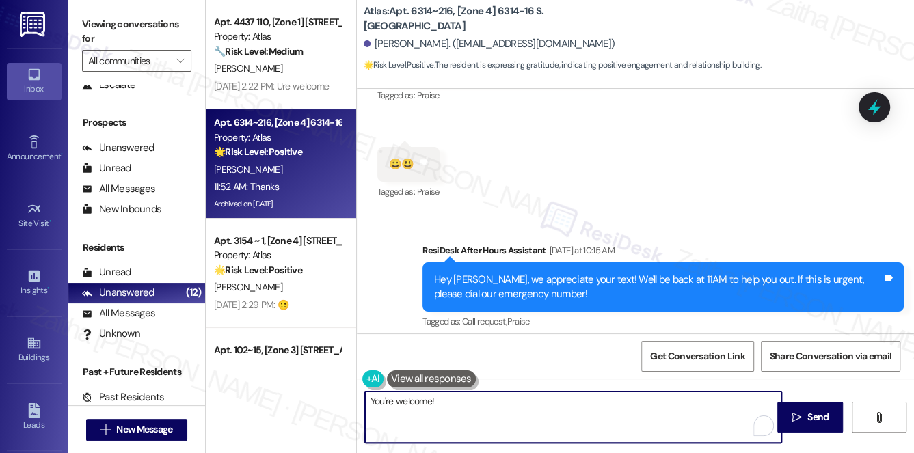
scroll to position [45152, 0]
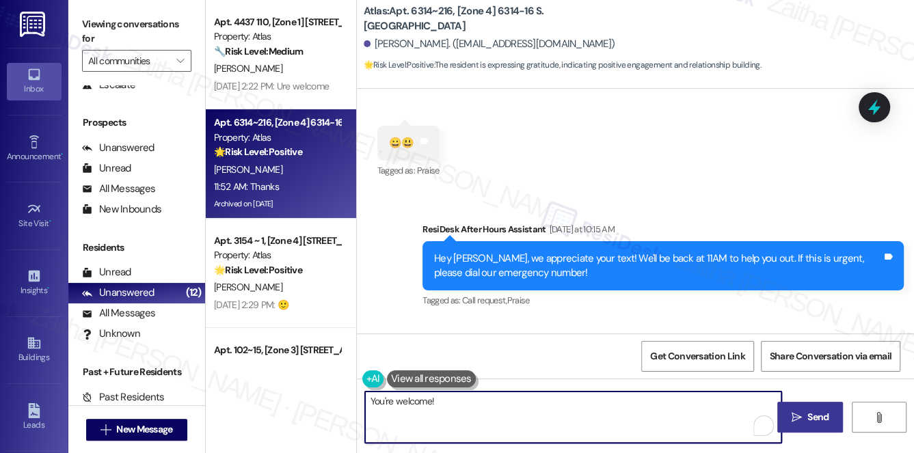
type textarea "You're welcome!"
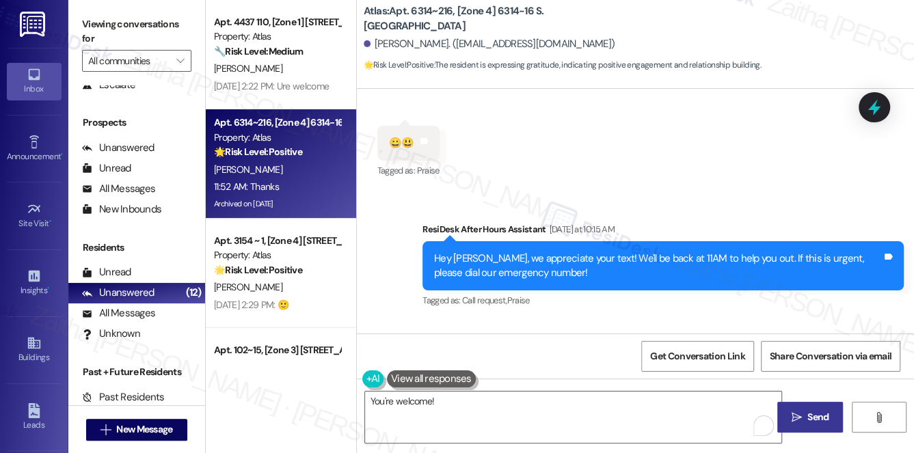
click at [810, 413] on span "Send" at bounding box center [817, 417] width 21 height 14
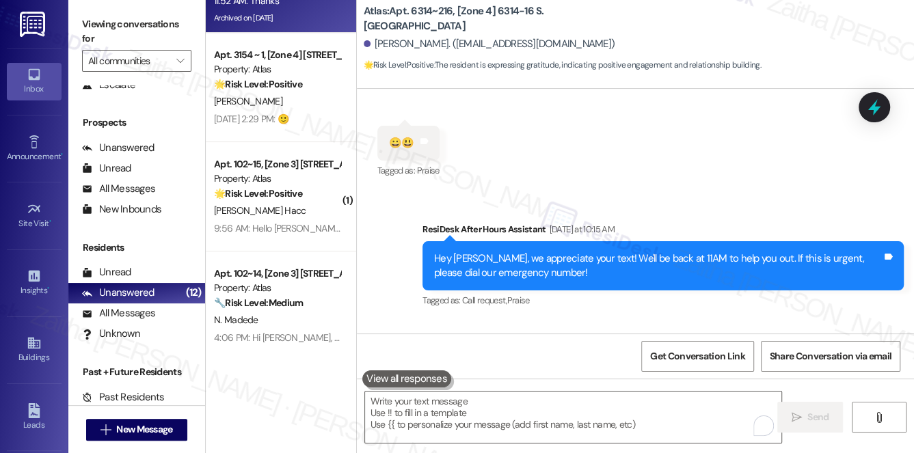
scroll to position [45151, 0]
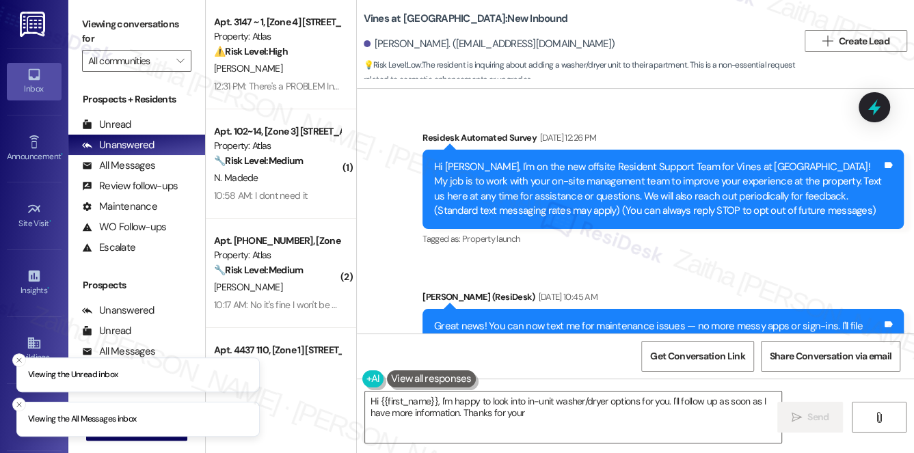
scroll to position [27575, 0]
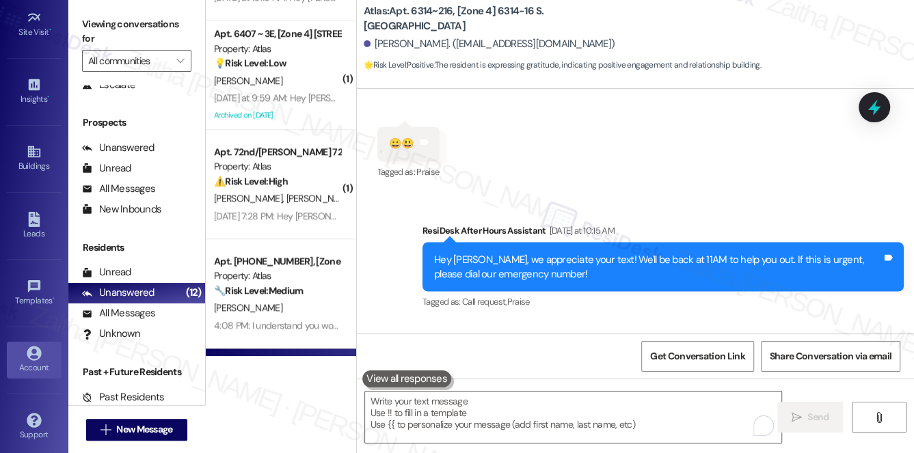
scroll to position [193, 0]
click at [27, 359] on div "Account" at bounding box center [34, 366] width 68 height 14
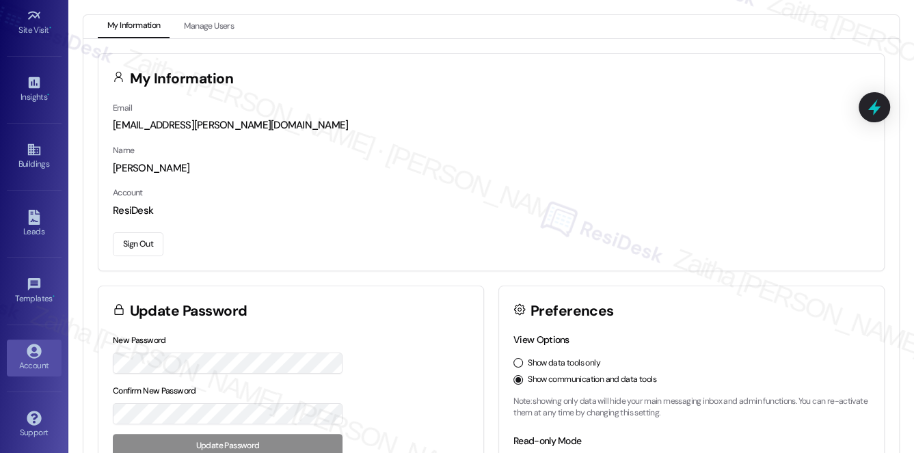
click at [142, 246] on button "Sign Out" at bounding box center [138, 244] width 51 height 24
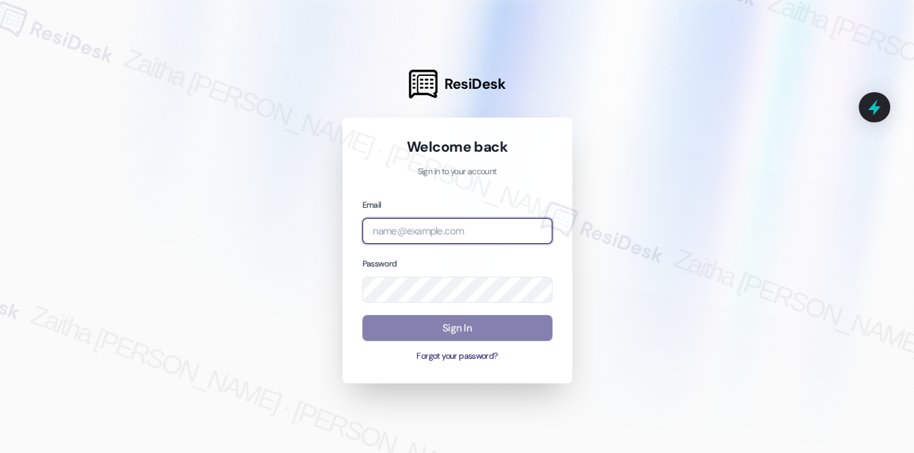
click at [394, 223] on input "email" at bounding box center [457, 231] width 190 height 27
type input "automated-surveys-meridian_management-zaitha.mae.garcia@meridian_management.com"
